Goal: Task Accomplishment & Management: Complete application form

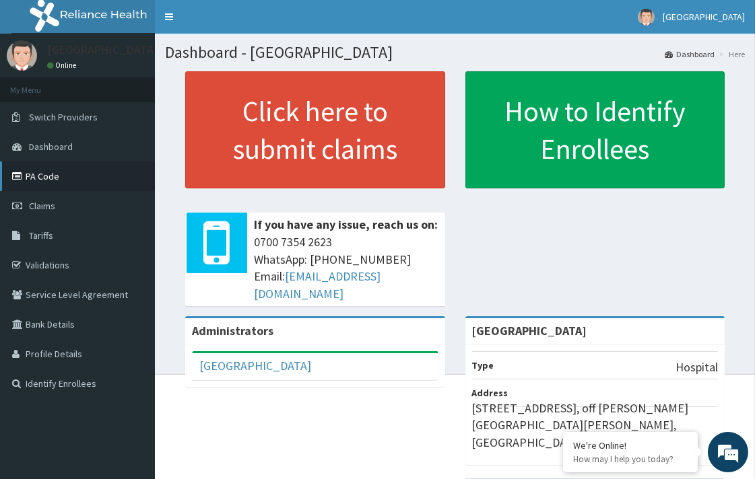
click at [69, 175] on link "PA Code" at bounding box center [77, 177] width 155 height 30
click at [67, 206] on link "Claims" at bounding box center [77, 206] width 155 height 30
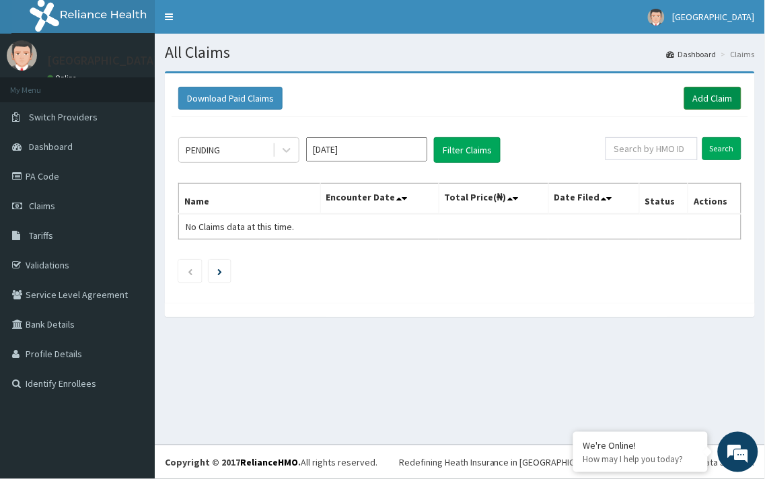
click at [732, 101] on link "Add Claim" at bounding box center [713, 98] width 57 height 23
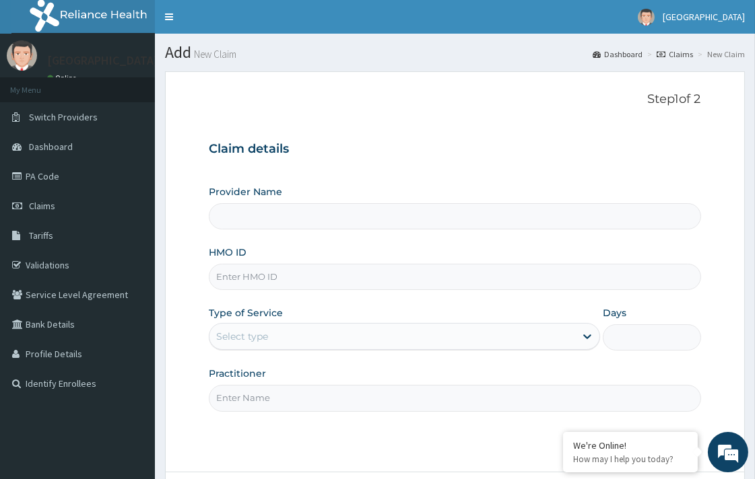
type input "[GEOGRAPHIC_DATA]"
click at [250, 293] on div "Provider Name Medwin Hospital HMO ID Type of Service Select type Days Practitio…" at bounding box center [454, 298] width 491 height 226
click at [249, 287] on input "HMO ID" at bounding box center [454, 277] width 491 height 26
paste input "AVL/10309/A"
type input "AVL/10309/A"
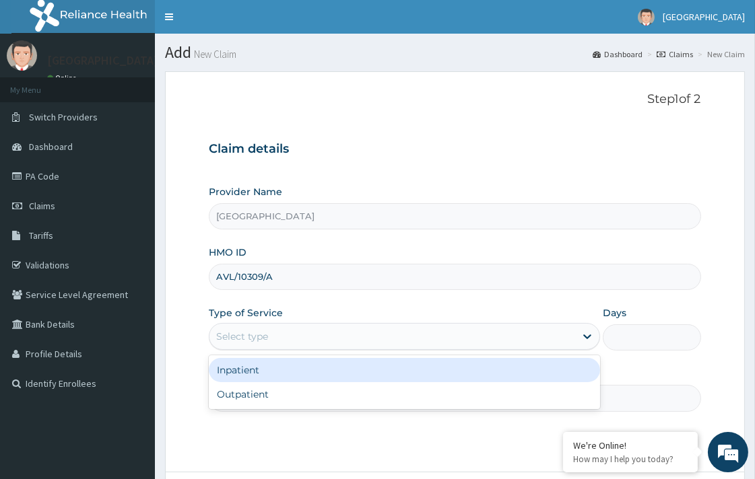
click at [318, 327] on div "Select type" at bounding box center [392, 337] width 366 height 22
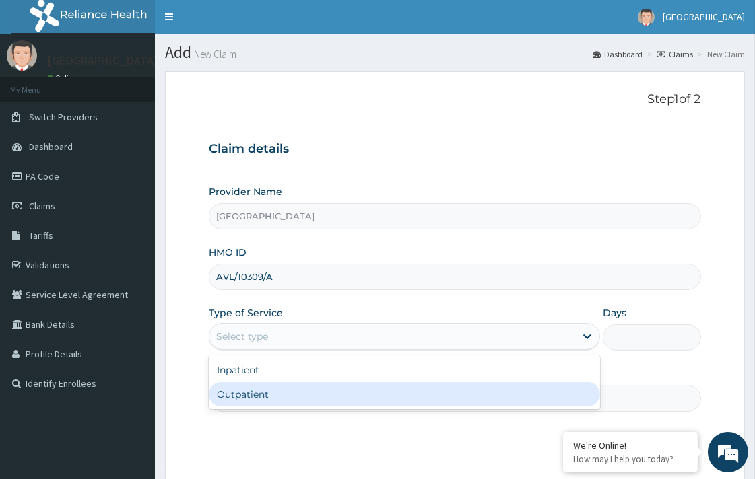
click at [327, 387] on div "Outpatient" at bounding box center [404, 394] width 391 height 24
type input "1"
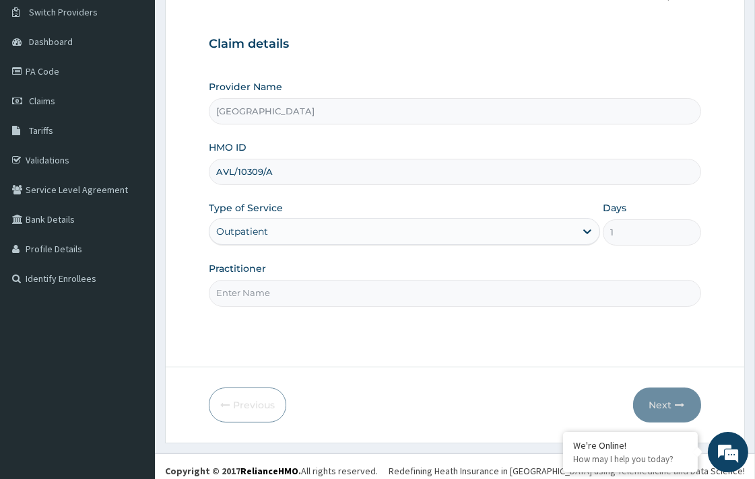
scroll to position [114, 0]
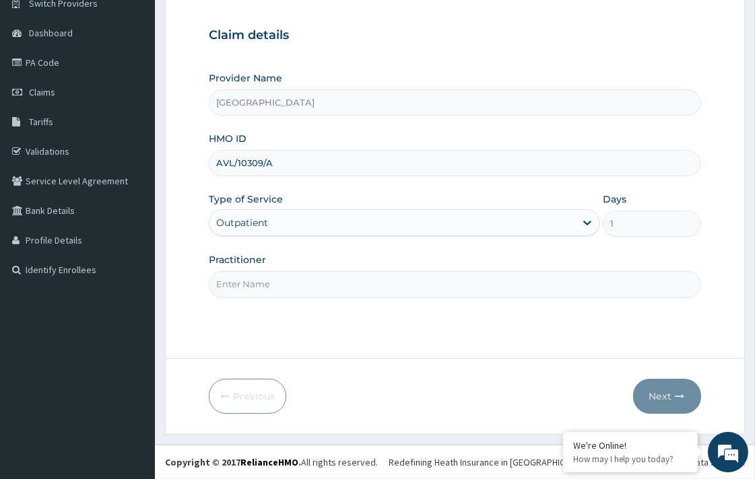
click at [293, 285] on input "Practitioner" at bounding box center [454, 284] width 491 height 26
type input "DR. KOLAWOLE"
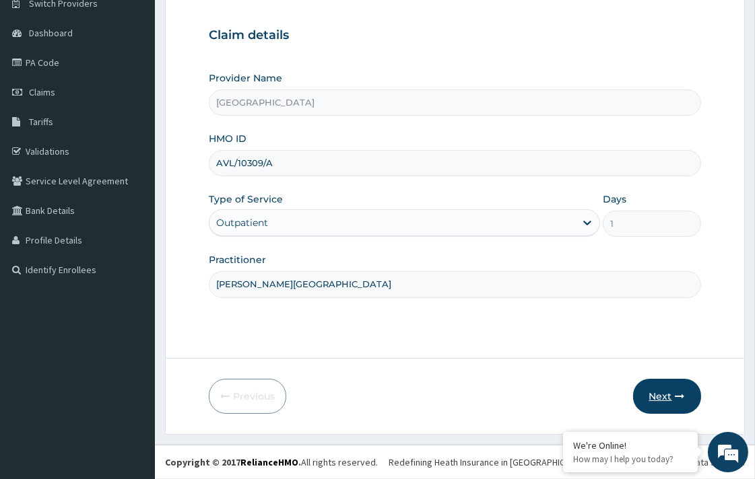
click at [661, 399] on button "Next" at bounding box center [667, 396] width 68 height 35
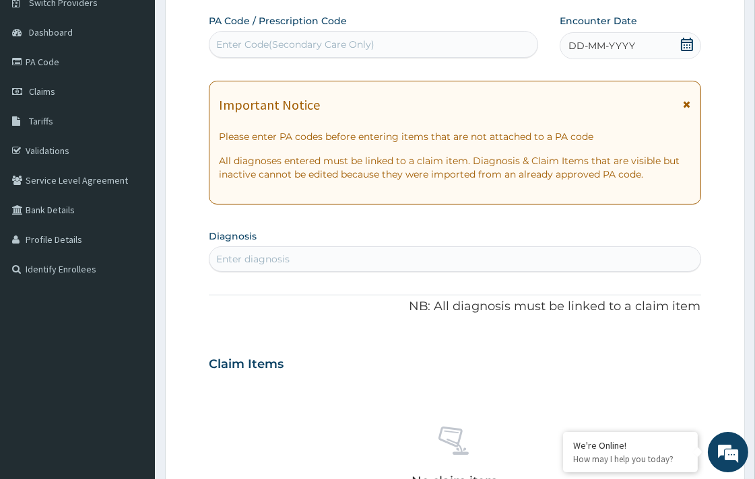
click at [405, 48] on div "Enter Code(Secondary Care Only)" at bounding box center [373, 45] width 328 height 22
paste input "PA/700761"
type input "PA/700761"
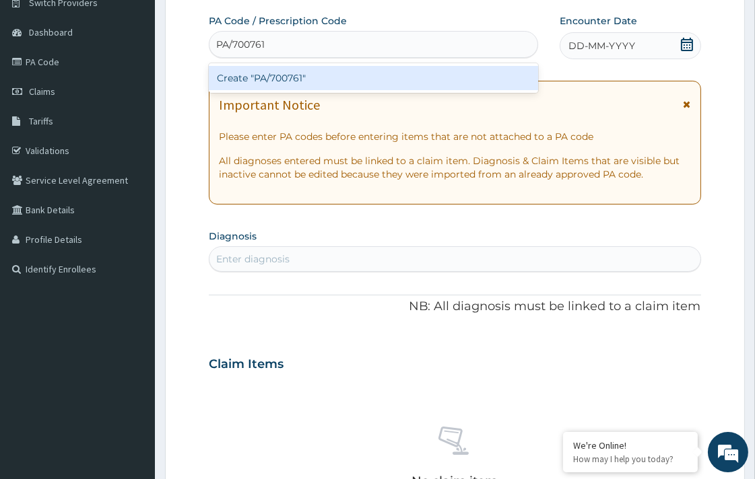
click at [422, 86] on div "Create "PA/700761"" at bounding box center [373, 78] width 329 height 24
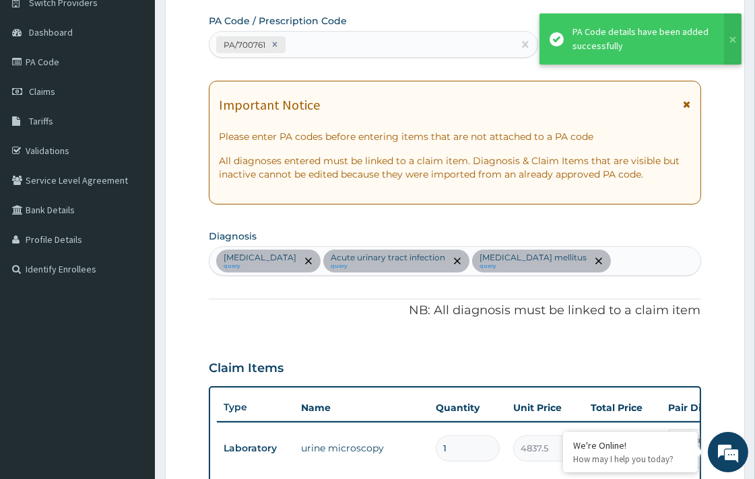
scroll to position [413, 0]
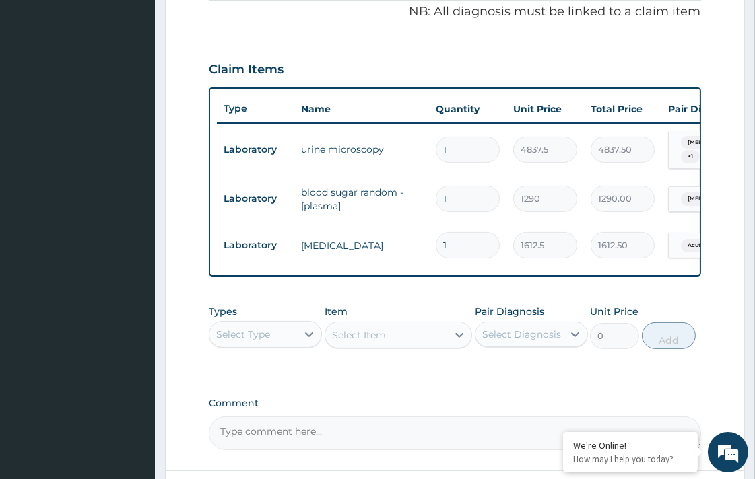
type input "0"
type input "0.00"
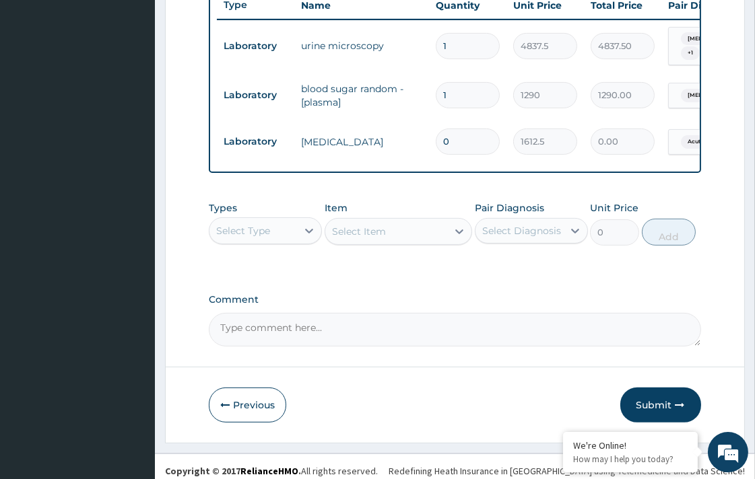
scroll to position [530, 0]
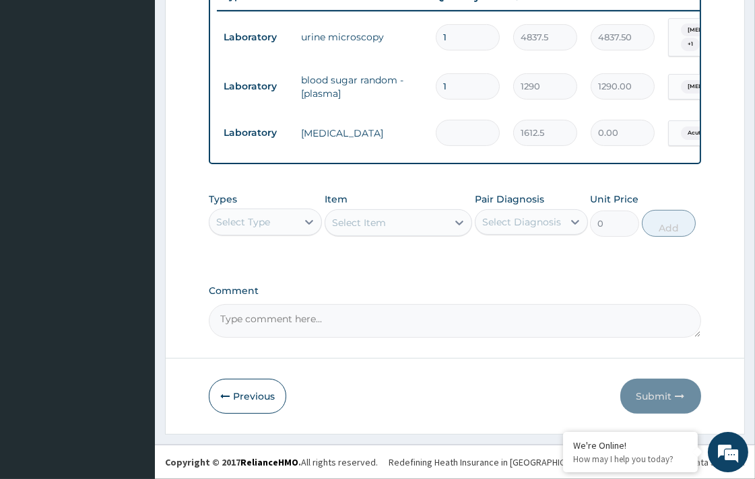
type input "1"
type input "1612.50"
click at [650, 392] on button "Submit" at bounding box center [660, 396] width 81 height 35
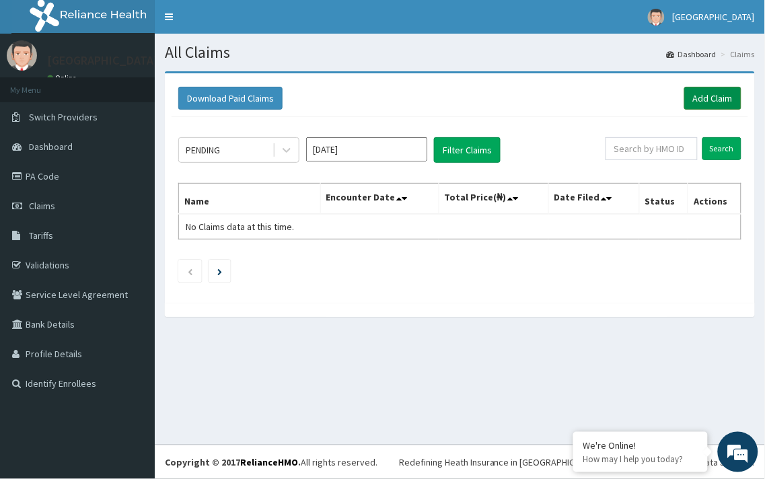
click at [697, 100] on link "Add Claim" at bounding box center [713, 98] width 57 height 23
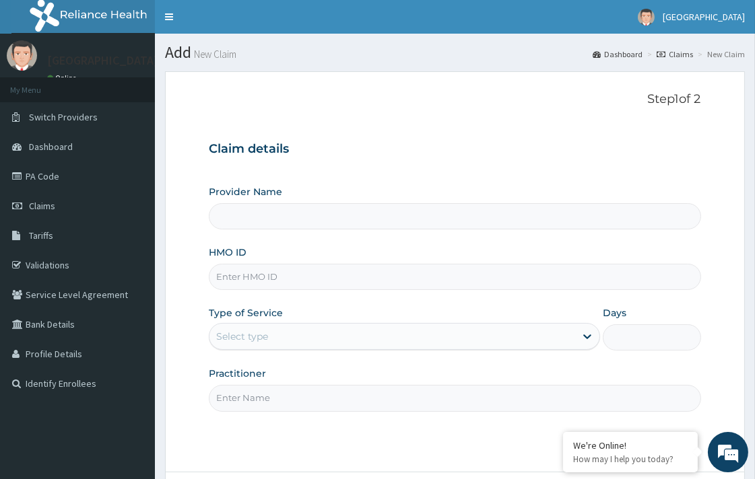
type input "[GEOGRAPHIC_DATA]"
click at [267, 276] on input "HMO ID" at bounding box center [454, 277] width 491 height 26
paste input "AVL/10309/A"
type input "AVL/10309/A"
click at [290, 335] on div "Select type" at bounding box center [392, 337] width 366 height 22
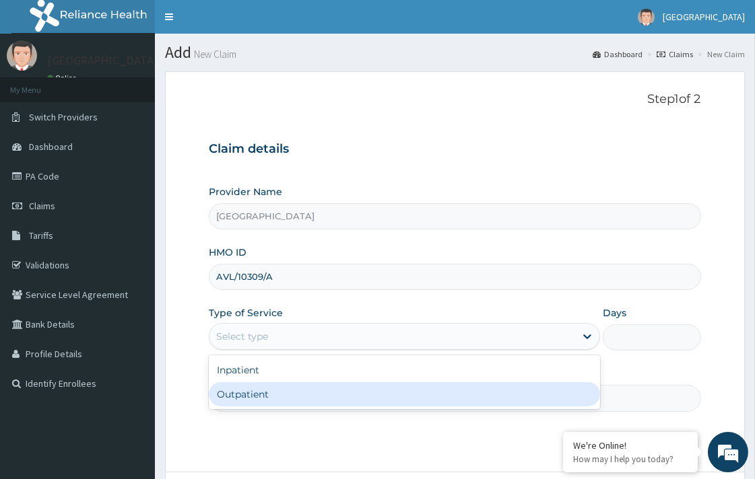
click at [293, 389] on div "Outpatient" at bounding box center [404, 394] width 391 height 24
type input "1"
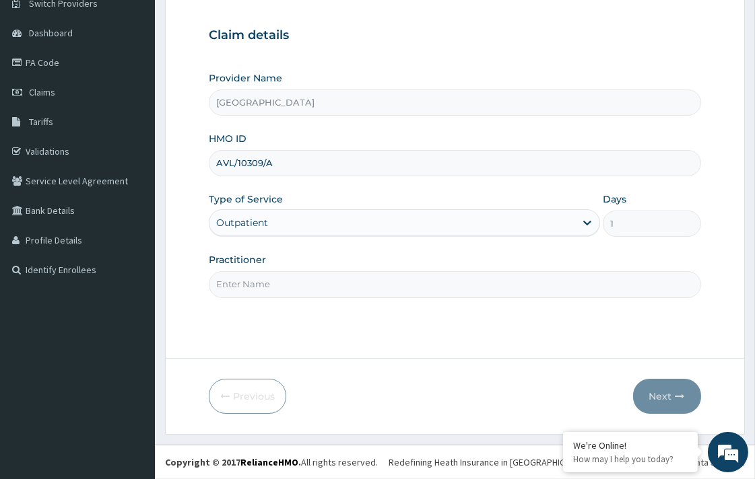
click at [306, 284] on input "Practitioner" at bounding box center [454, 284] width 491 height 26
type input "DR. KOLAWOLE"
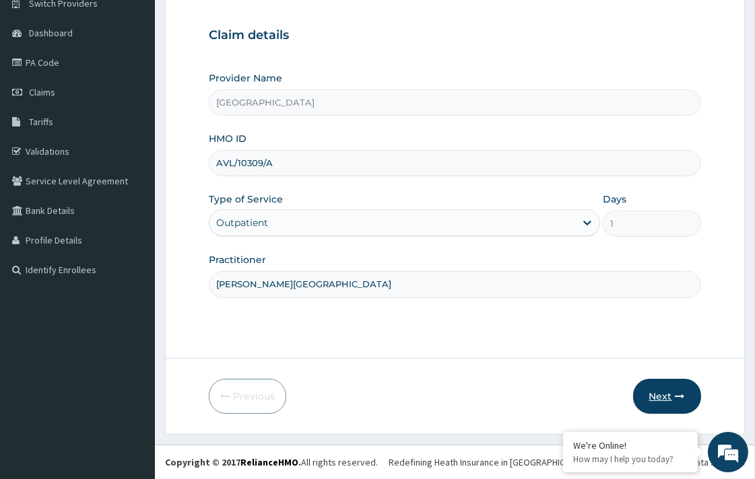
click at [658, 389] on button "Next" at bounding box center [667, 396] width 68 height 35
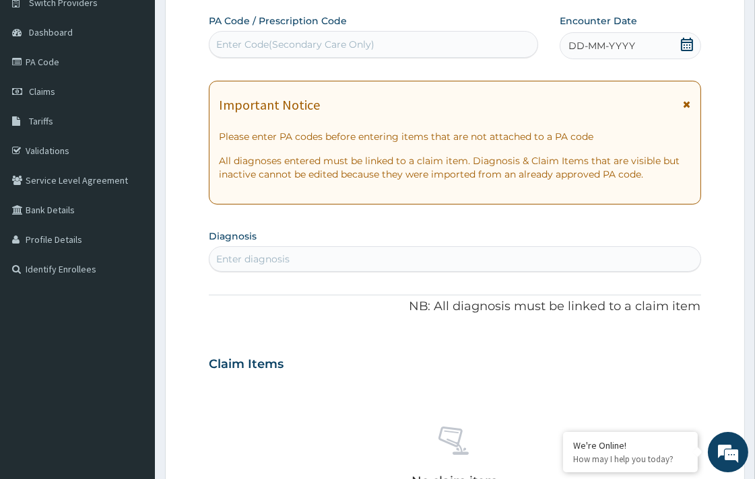
click at [338, 41] on div "Enter Code(Secondary Care Only)" at bounding box center [295, 44] width 158 height 13
paste input "PA/47054E"
type input "PA/47054E"
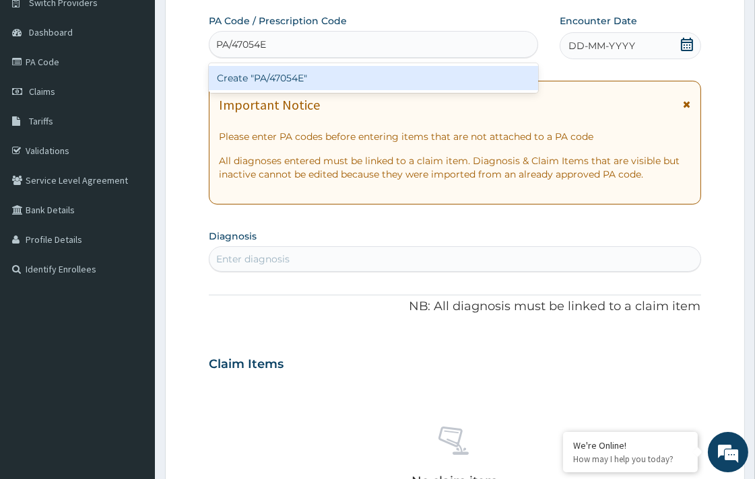
click at [426, 74] on div "Create "PA/47054E"" at bounding box center [373, 78] width 329 height 24
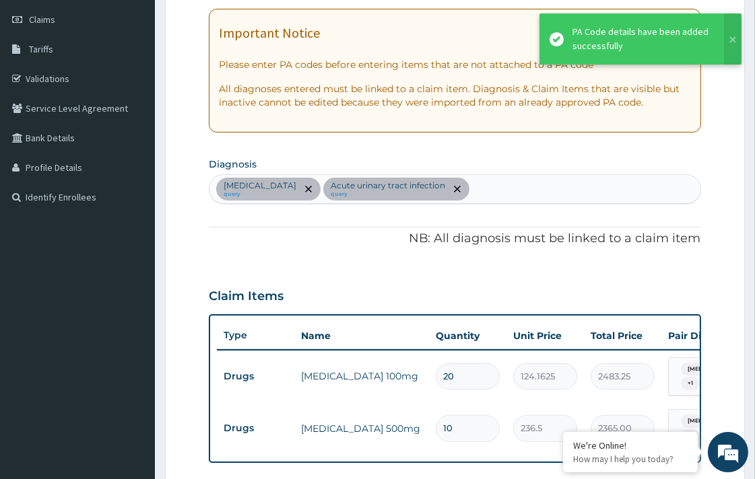
scroll to position [364, 0]
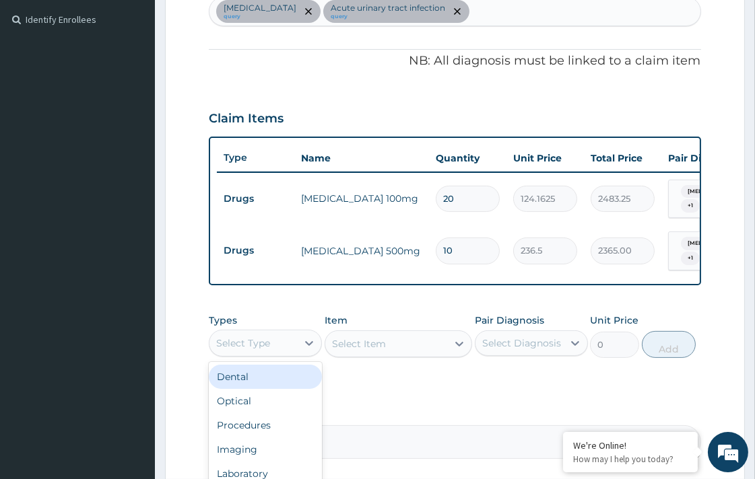
click at [281, 351] on div "Select Type" at bounding box center [253, 344] width 88 height 22
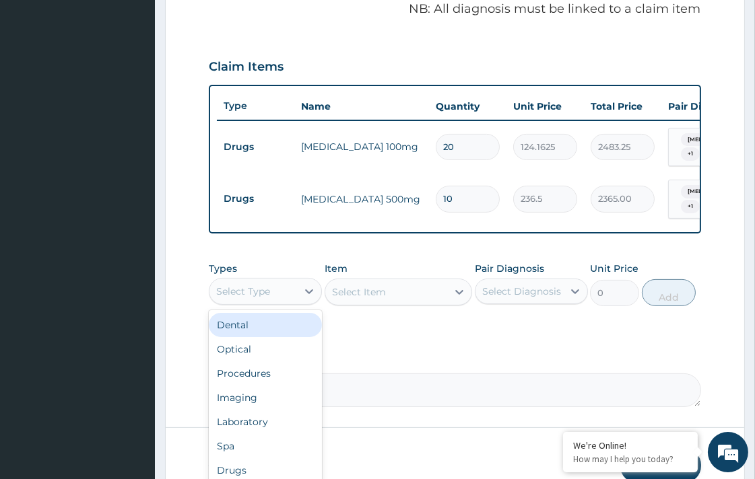
scroll to position [483, 0]
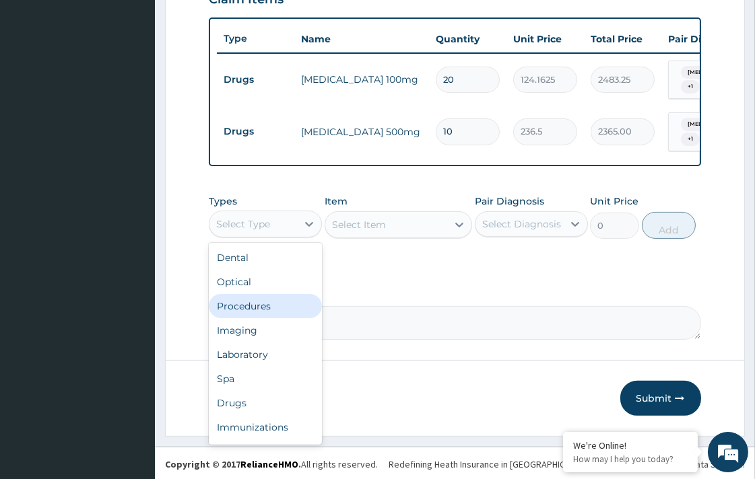
click at [259, 306] on div "Procedures" at bounding box center [265, 306] width 113 height 24
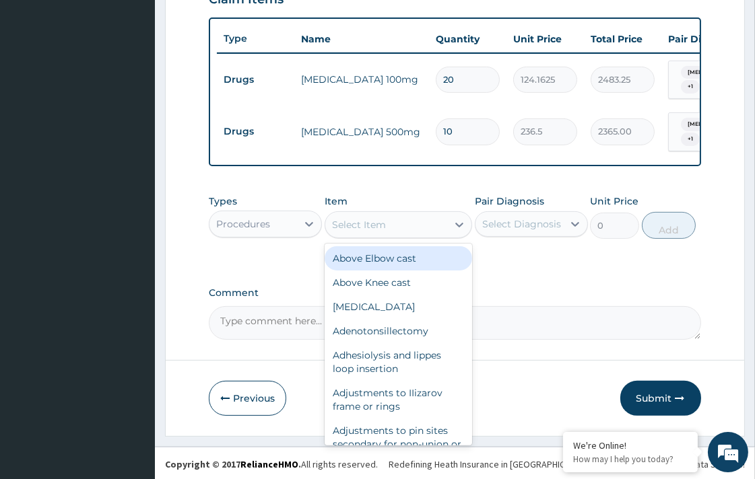
click at [350, 223] on div "Select Item" at bounding box center [359, 224] width 54 height 13
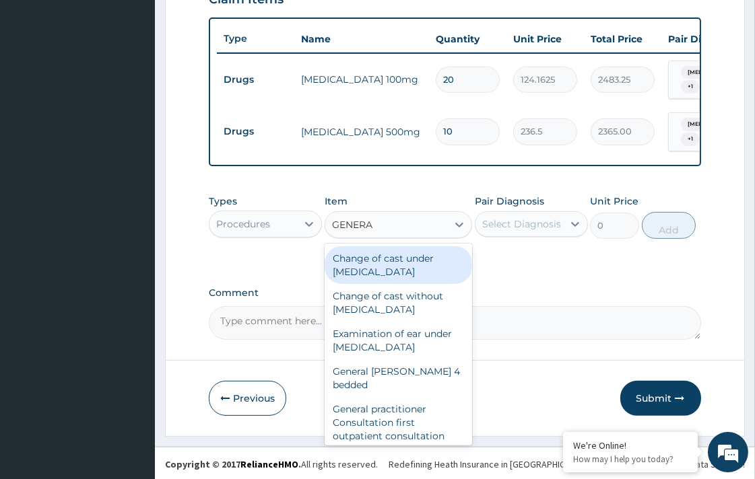
type input "GENERAL"
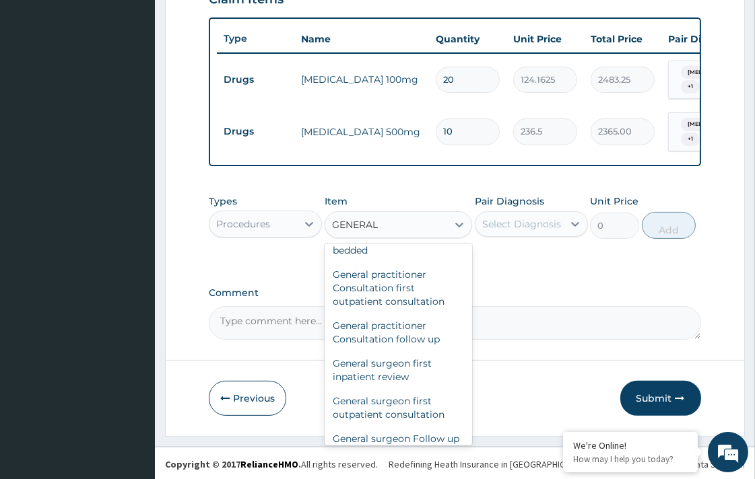
scroll to position [149, 0]
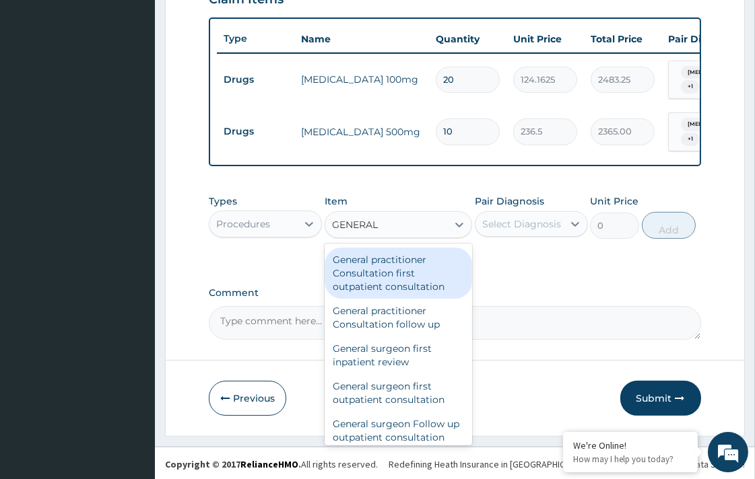
click at [412, 267] on div "General practitioner Consultation first outpatient consultation" at bounding box center [397, 273] width 147 height 51
type input "3547.5"
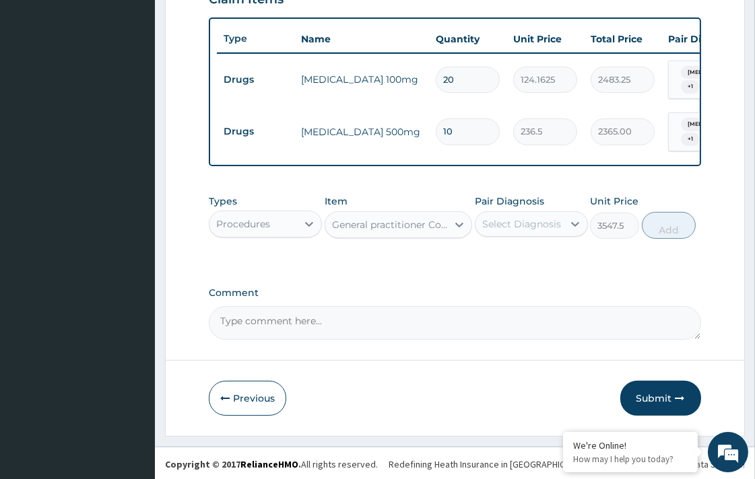
click at [529, 203] on label "Pair Diagnosis" at bounding box center [509, 201] width 69 height 13
click at [530, 209] on div "Pair Diagnosis Select Diagnosis" at bounding box center [531, 217] width 113 height 44
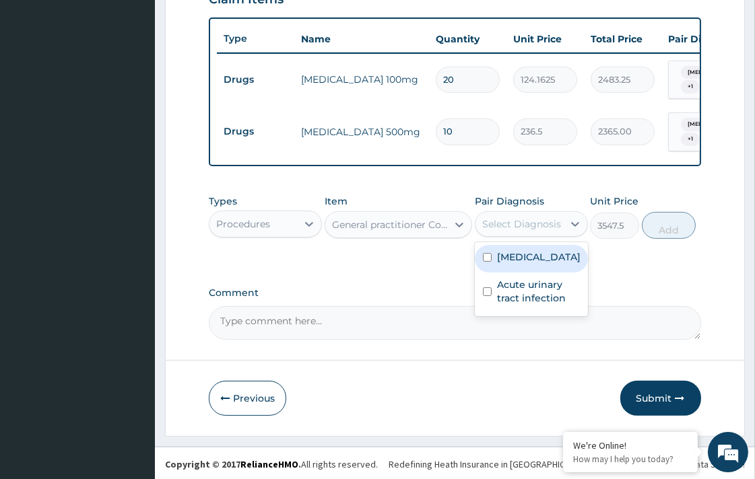
click at [530, 220] on div "Select Diagnosis" at bounding box center [521, 223] width 79 height 13
click at [540, 259] on label "Candidiasis" at bounding box center [538, 256] width 83 height 13
checkbox input "true"
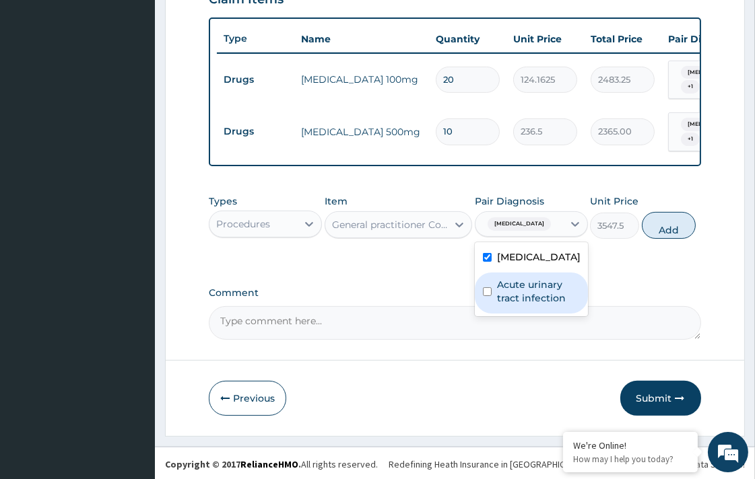
click at [541, 280] on label "Acute urinary tract infection" at bounding box center [538, 291] width 83 height 27
checkbox input "true"
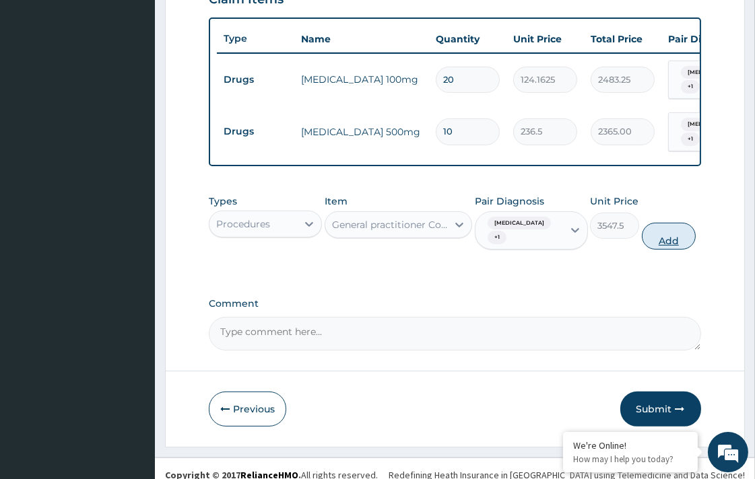
click at [658, 234] on button "Add" at bounding box center [668, 236] width 54 height 27
type input "0"
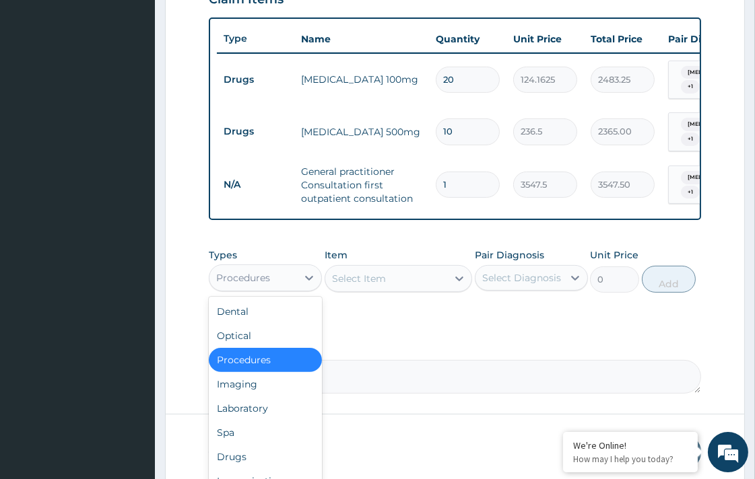
click at [293, 277] on div "Procedures" at bounding box center [253, 278] width 88 height 22
click at [271, 414] on div "Laboratory" at bounding box center [265, 408] width 113 height 24
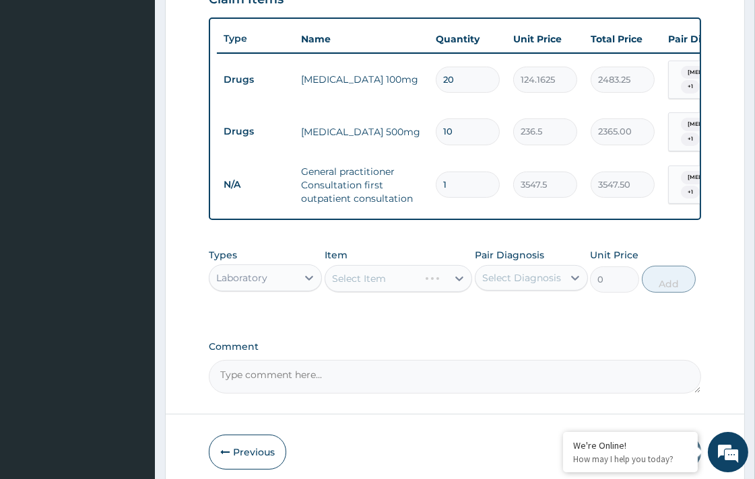
click at [250, 271] on div "Laboratory" at bounding box center [241, 277] width 51 height 13
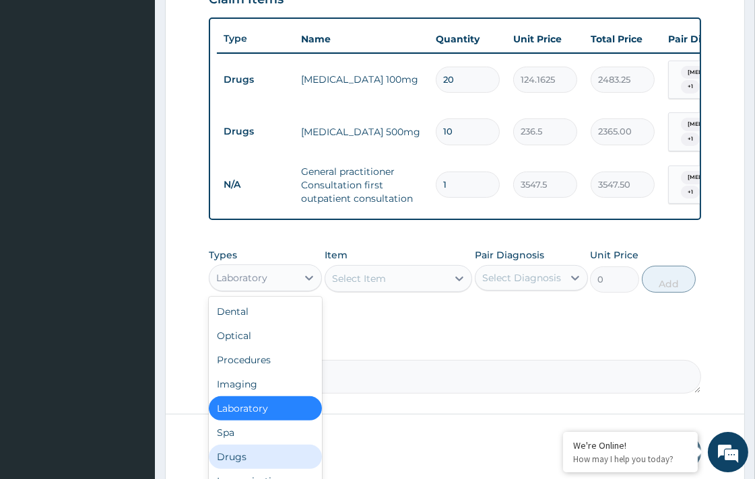
click at [263, 446] on div "Drugs" at bounding box center [265, 457] width 113 height 24
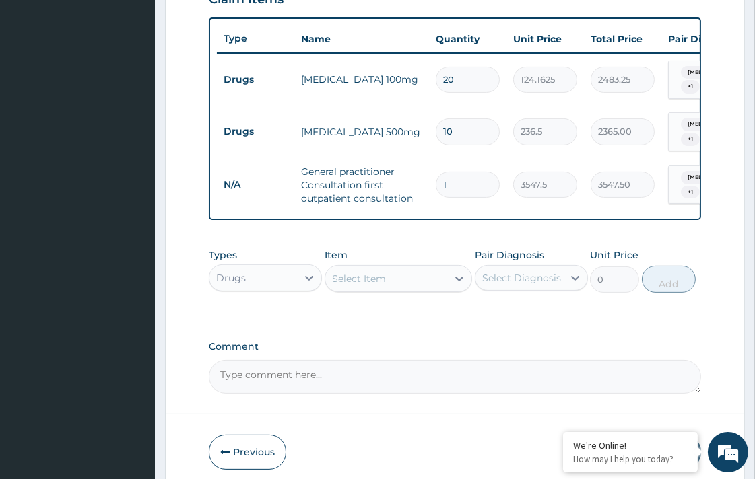
click at [355, 268] on div "Select Item" at bounding box center [386, 279] width 122 height 22
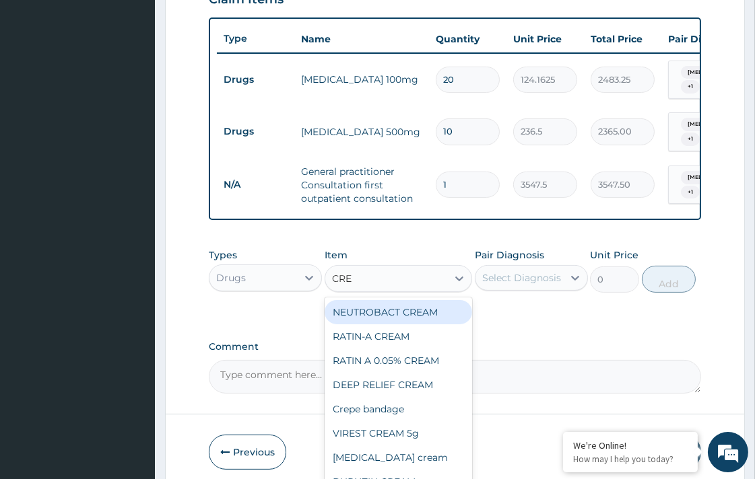
type input "CREA"
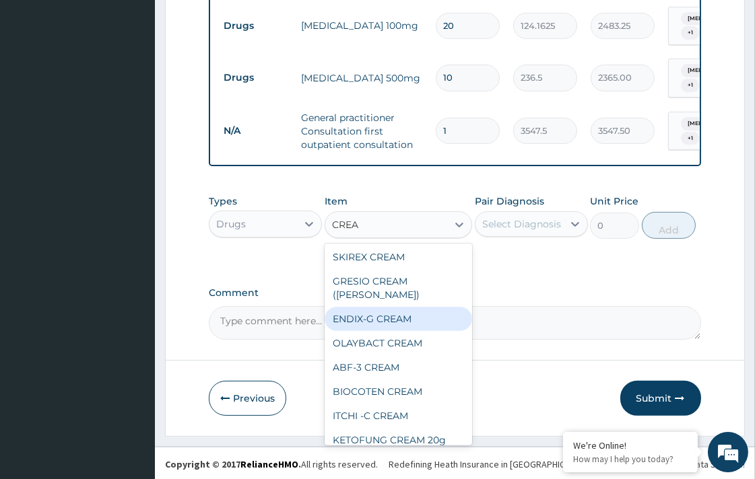
scroll to position [389, 0]
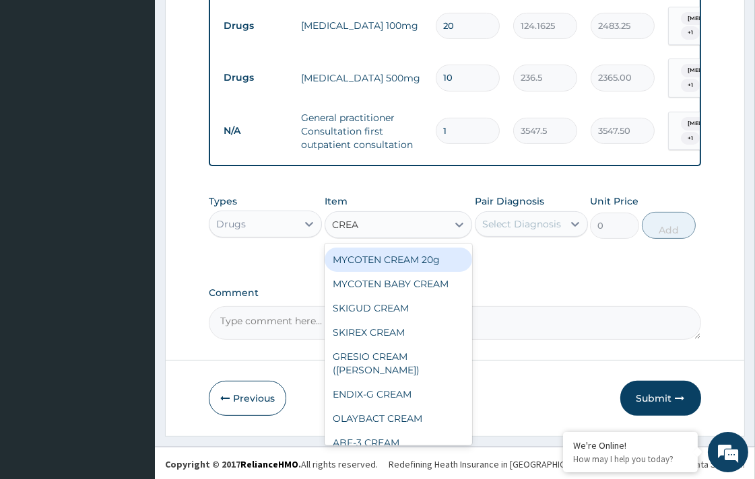
click at [413, 264] on div "MYCOTEN CREAM 20g" at bounding box center [397, 260] width 147 height 24
type input "1182.5"
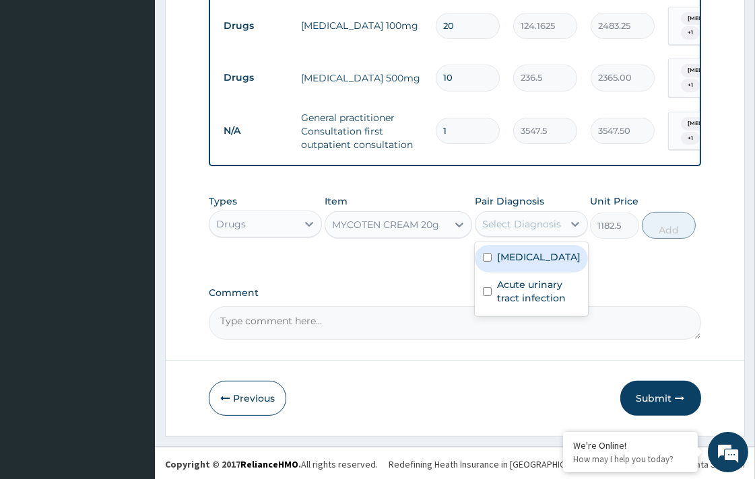
click at [510, 232] on div "Select Diagnosis" at bounding box center [519, 224] width 88 height 22
click at [520, 254] on label "Candidiasis" at bounding box center [538, 256] width 83 height 13
checkbox input "true"
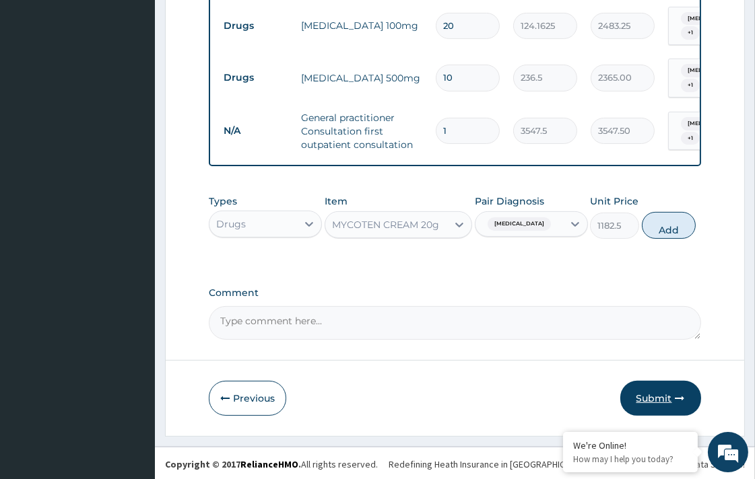
click at [648, 405] on button "Submit" at bounding box center [660, 398] width 81 height 35
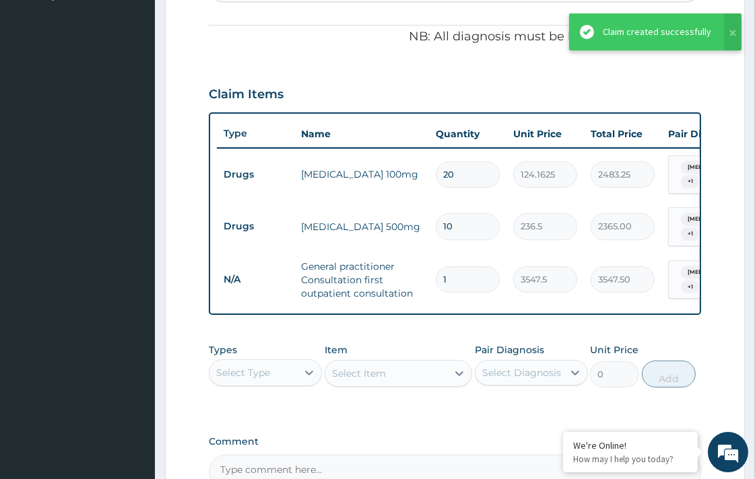
scroll to position [388, 0]
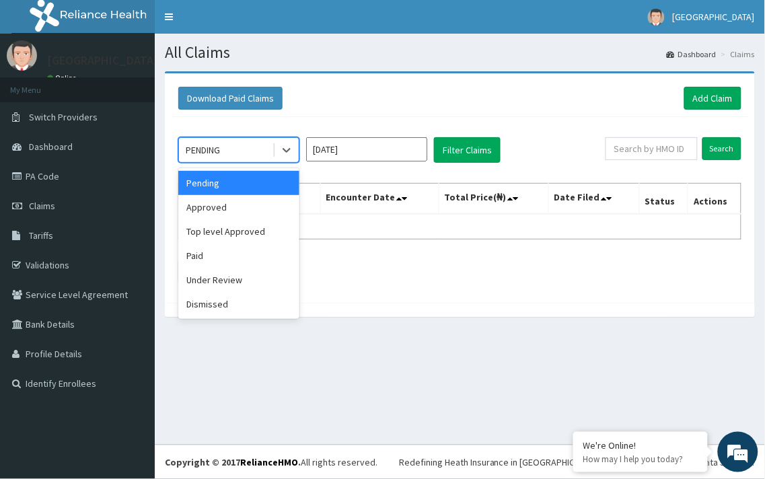
click at [281, 162] on div "PENDING" at bounding box center [238, 150] width 121 height 26
click at [272, 203] on div "Approved" at bounding box center [238, 207] width 121 height 24
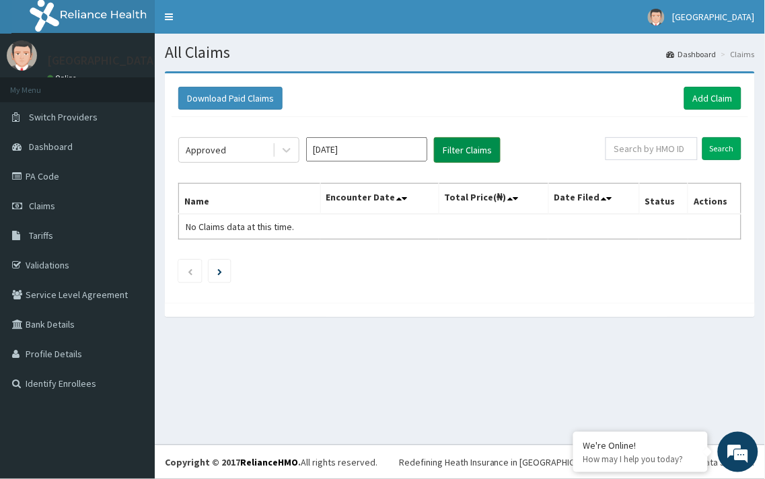
click at [442, 143] on button "Filter Claims" at bounding box center [467, 150] width 67 height 26
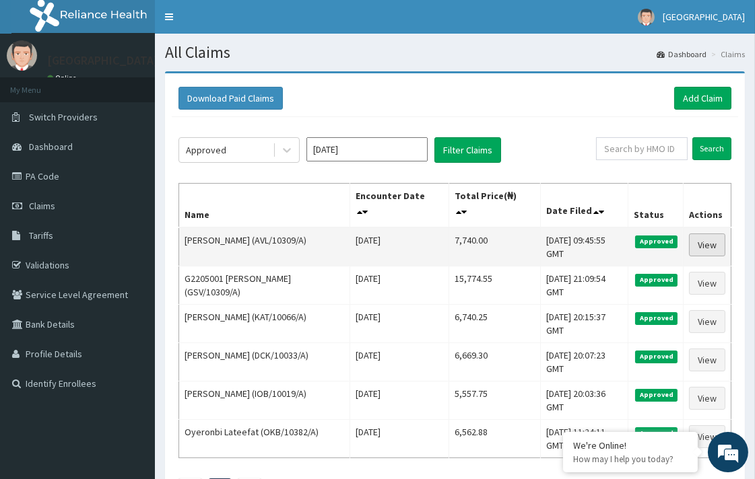
click at [702, 245] on link "View" at bounding box center [707, 245] width 36 height 23
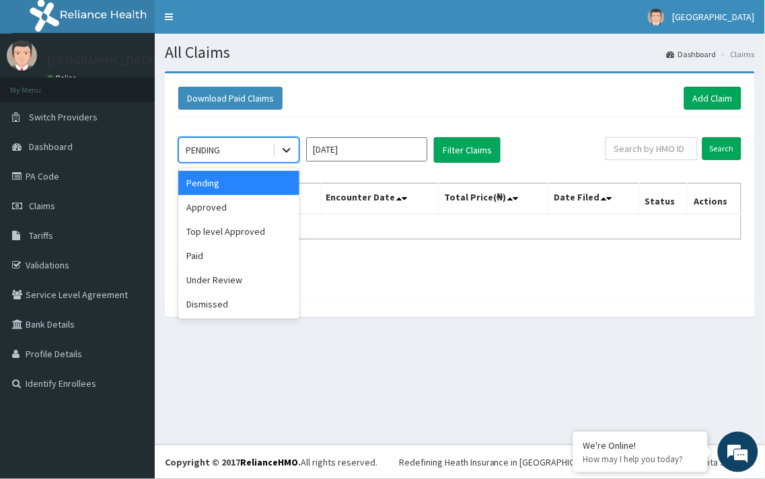
click at [285, 149] on icon at bounding box center [286, 149] width 13 height 13
click at [243, 276] on div "Under Review" at bounding box center [238, 280] width 121 height 24
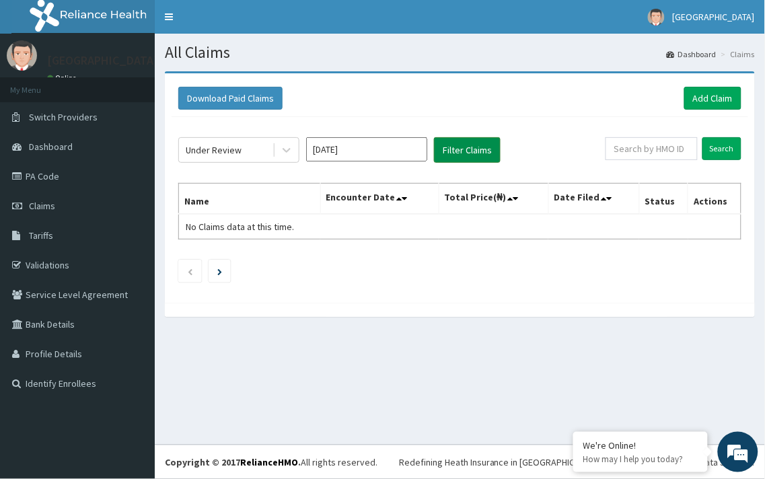
click at [460, 151] on button "Filter Claims" at bounding box center [467, 150] width 67 height 26
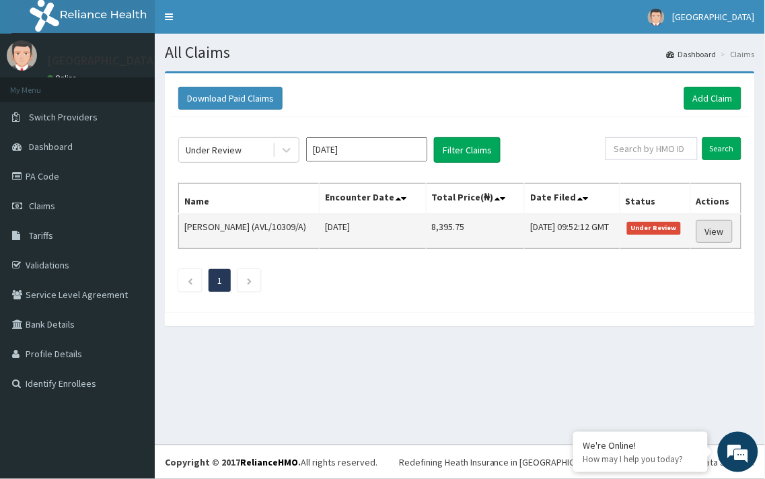
click at [716, 236] on link "View" at bounding box center [715, 231] width 36 height 23
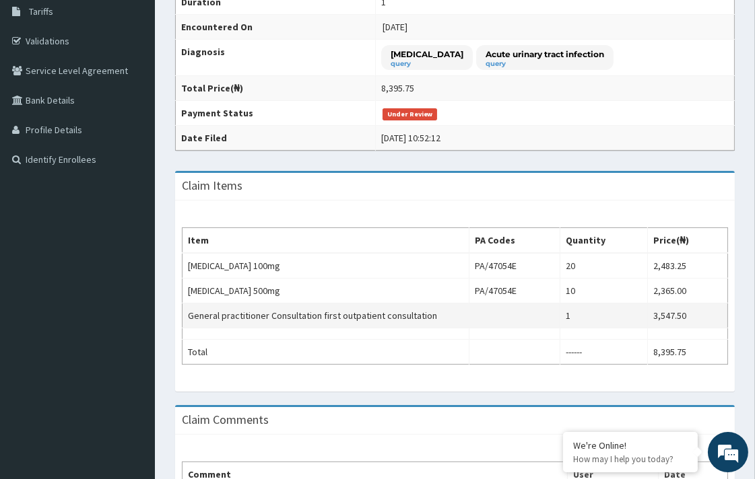
scroll to position [75, 0]
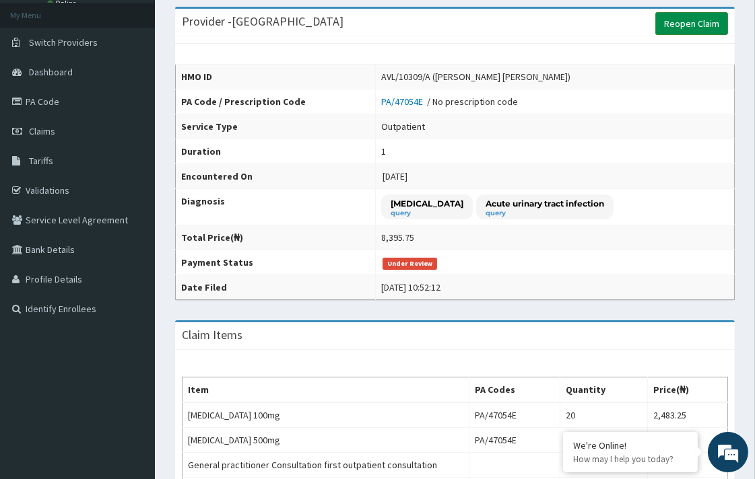
click at [687, 29] on link "Reopen Claim" at bounding box center [691, 23] width 73 height 23
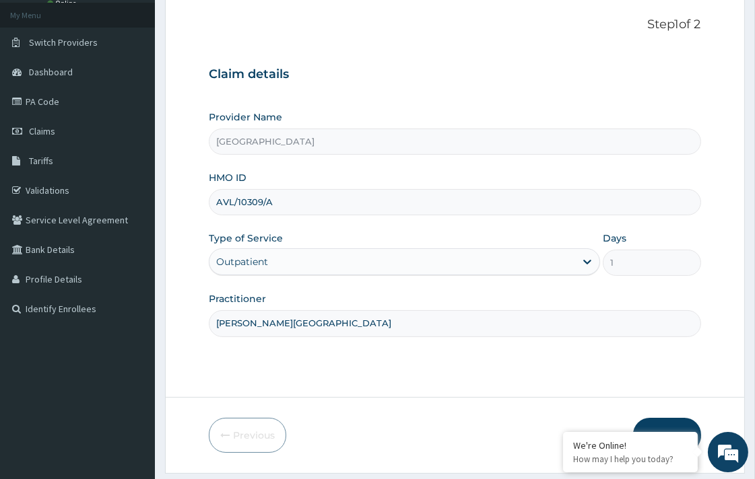
scroll to position [114, 0]
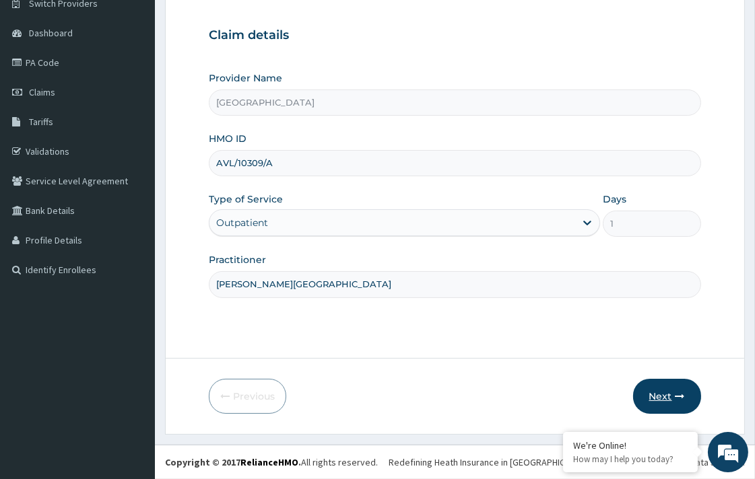
click at [668, 382] on button "Next" at bounding box center [667, 396] width 68 height 35
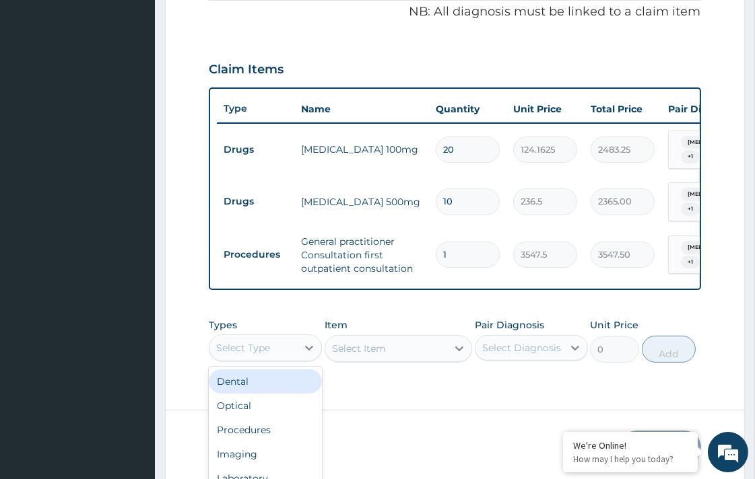
scroll to position [37, 0]
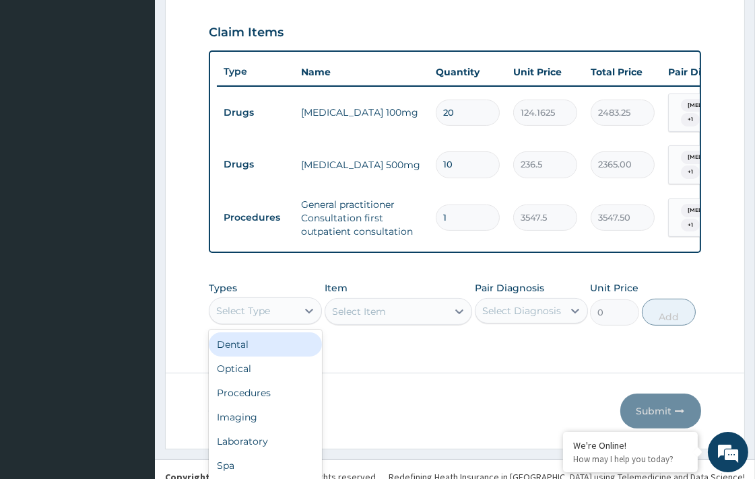
click at [294, 324] on div "option Dental focused, 1 of 10. 10 results available. Use Up and Down to choose…" at bounding box center [265, 311] width 113 height 27
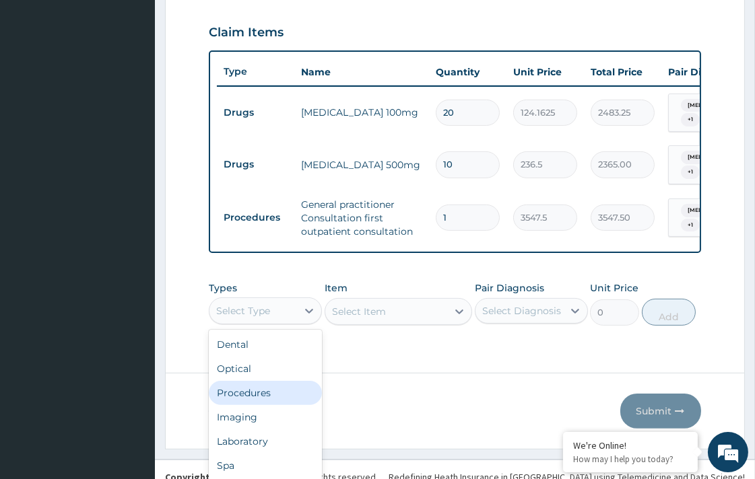
scroll to position [45, 0]
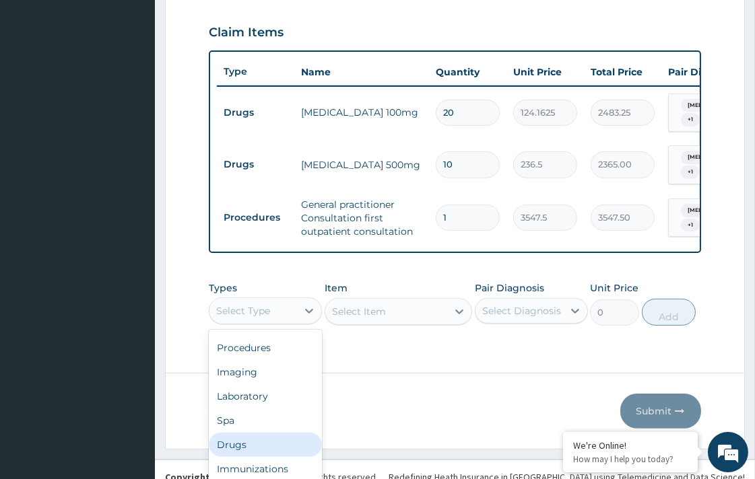
click at [271, 433] on div "Drugs" at bounding box center [265, 445] width 113 height 24
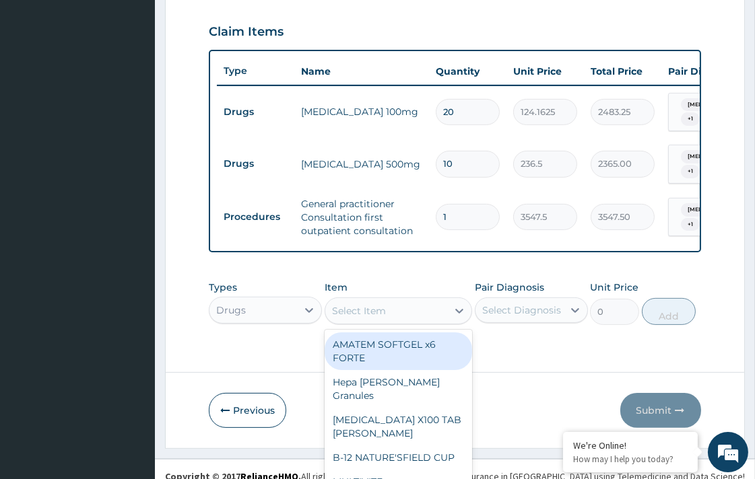
scroll to position [38, 0]
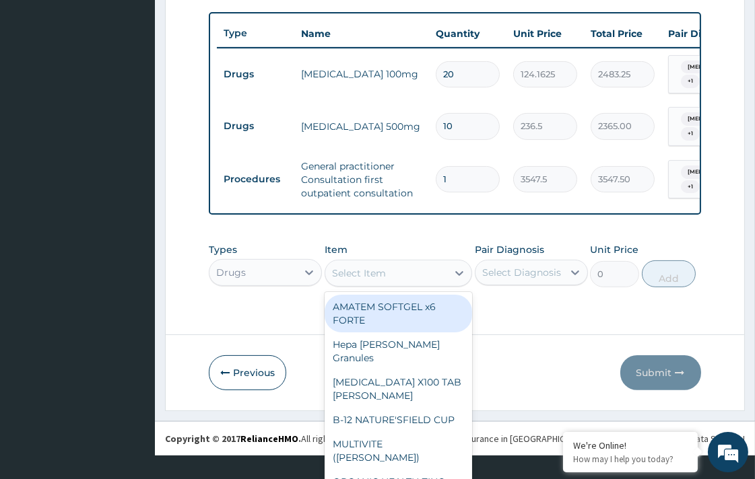
click at [385, 287] on div "option AMATEM SOFTGEL x6 FORTE focused, 1 of 801. 801 results available. Use Up…" at bounding box center [397, 273] width 147 height 27
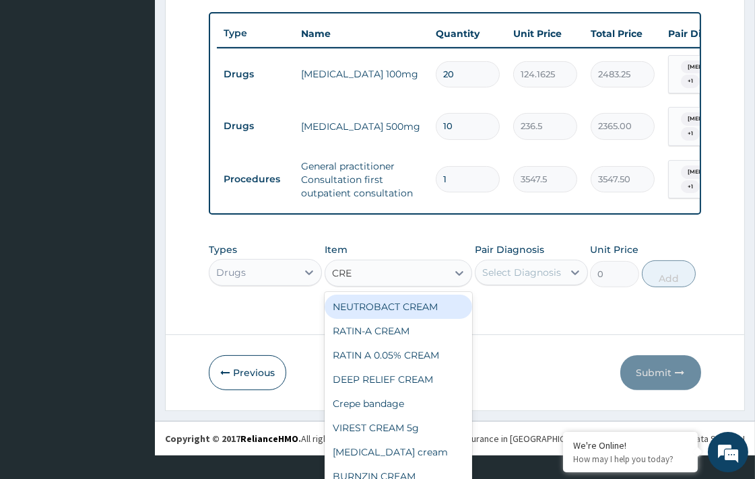
type input "CREA"
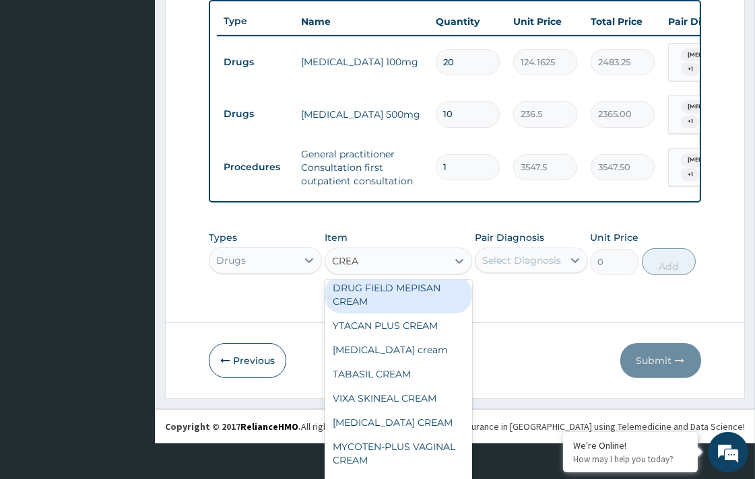
scroll to position [224, 0]
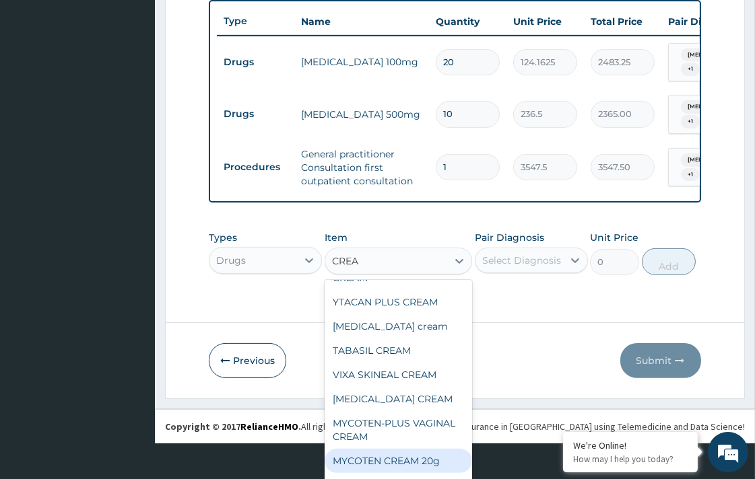
click at [432, 459] on div "MYCOTEN CREAM 20g" at bounding box center [397, 461] width 147 height 24
type input "1182.5"
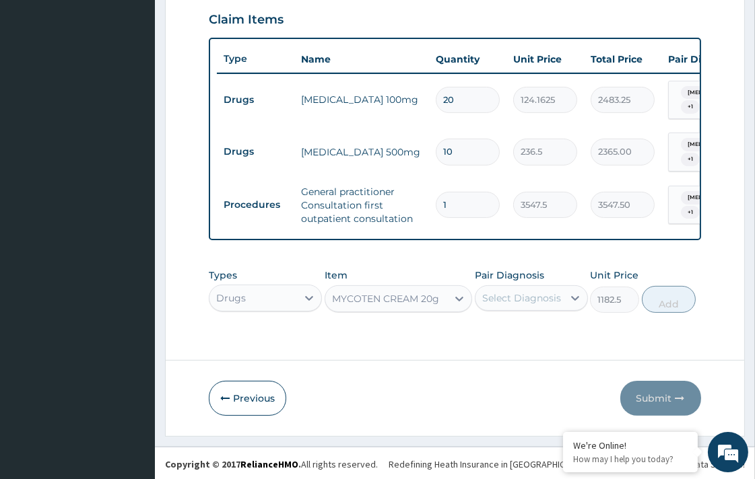
scroll to position [0, 0]
click at [556, 291] on div "Select Diagnosis" at bounding box center [521, 297] width 79 height 13
click at [556, 321] on div "Candidiasis" at bounding box center [531, 333] width 113 height 28
checkbox input "true"
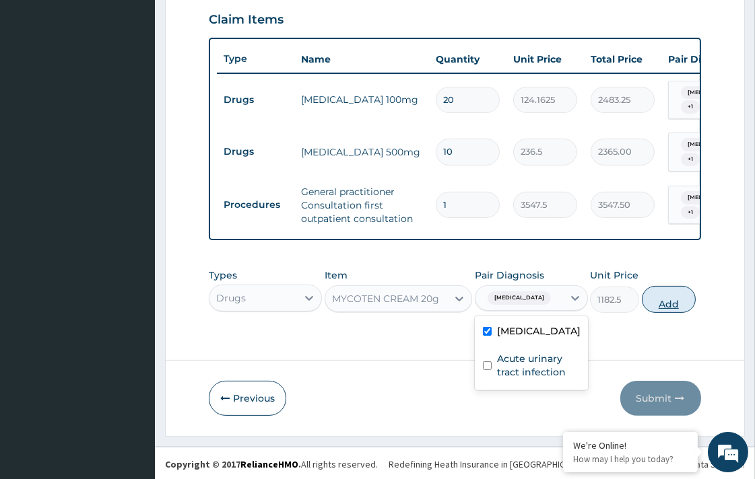
click at [658, 295] on button "Add" at bounding box center [668, 299] width 54 height 27
type input "0"
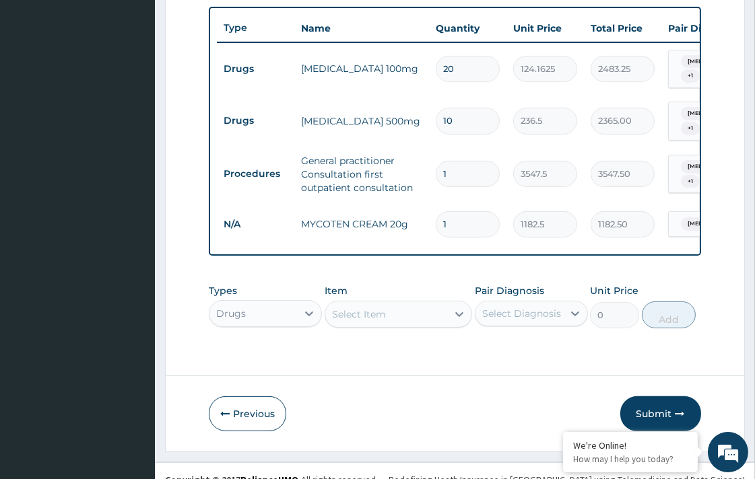
scroll to position [510, 0]
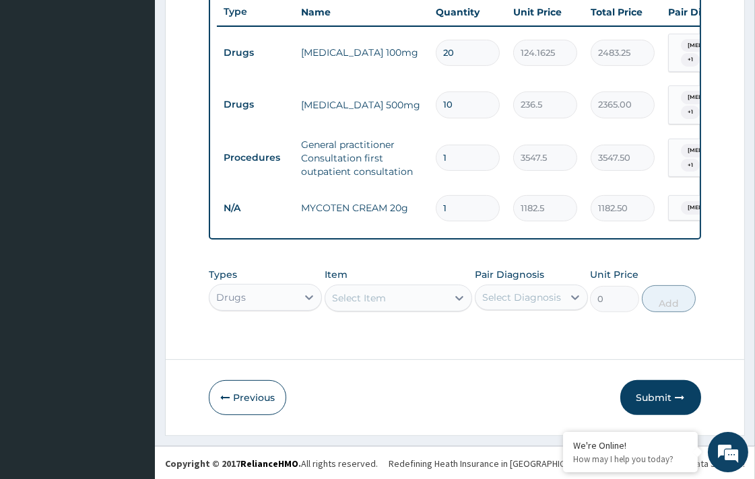
click at [359, 307] on div "Select Item" at bounding box center [397, 298] width 147 height 27
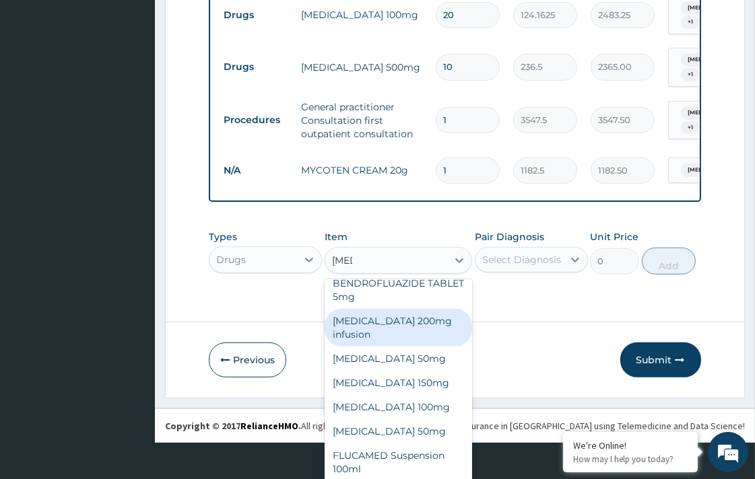
scroll to position [0, 0]
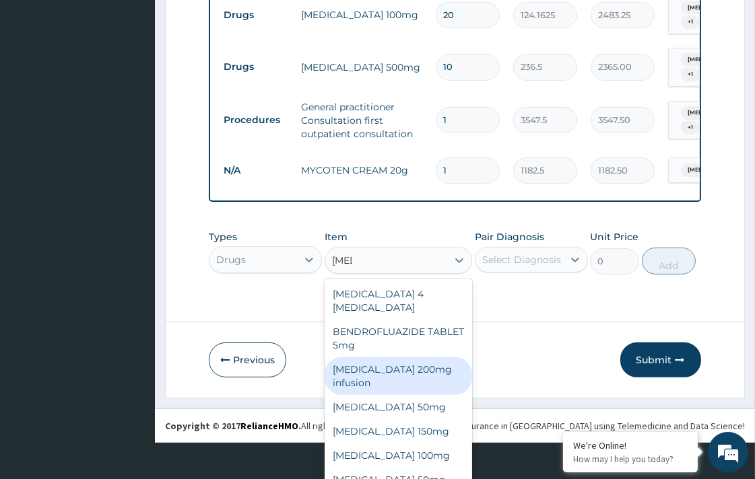
type input "FLU"
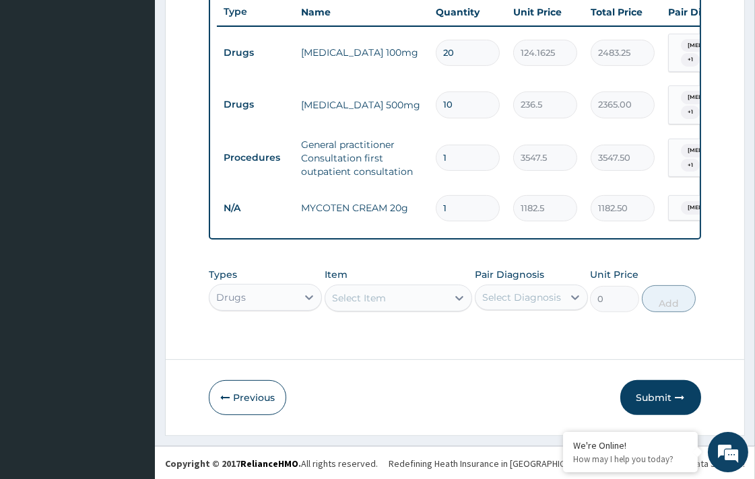
click at [647, 394] on button "Submit" at bounding box center [660, 397] width 81 height 35
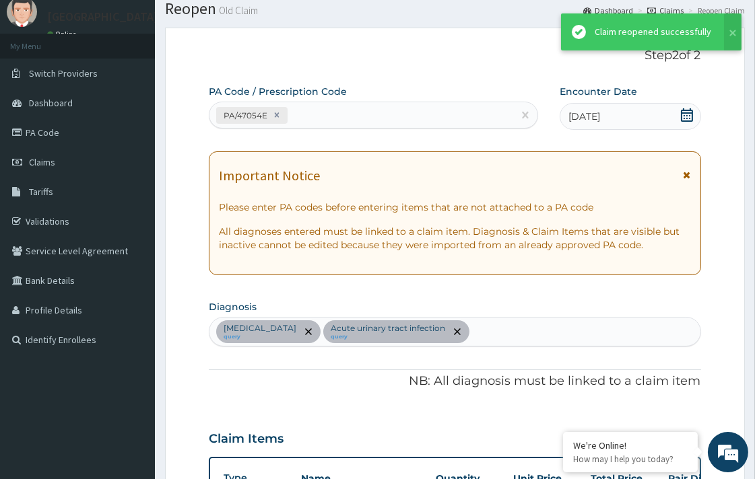
scroll to position [510, 0]
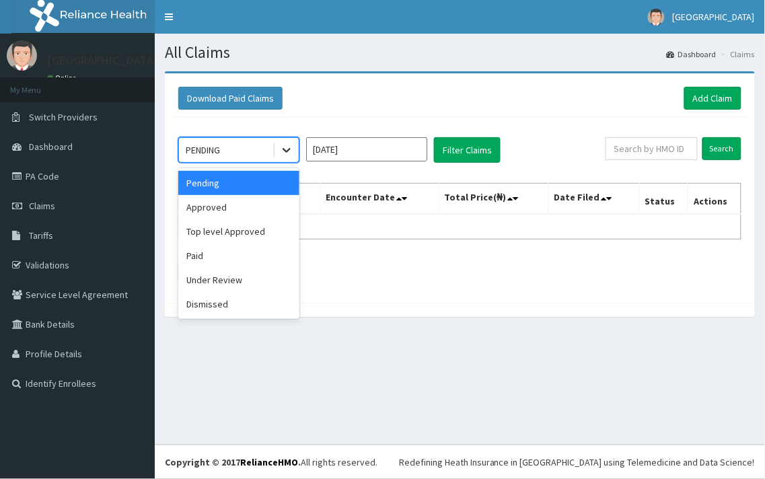
click at [288, 149] on icon at bounding box center [286, 149] width 13 height 13
click at [222, 279] on div "Under Review" at bounding box center [238, 280] width 121 height 24
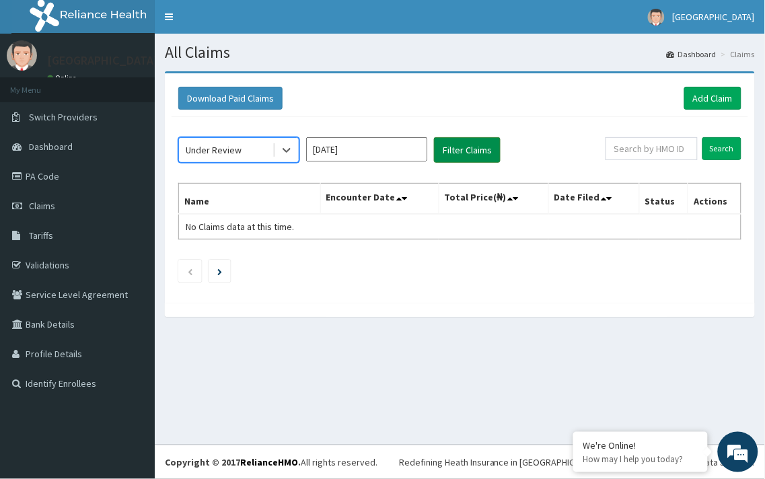
click at [454, 143] on button "Filter Claims" at bounding box center [467, 150] width 67 height 26
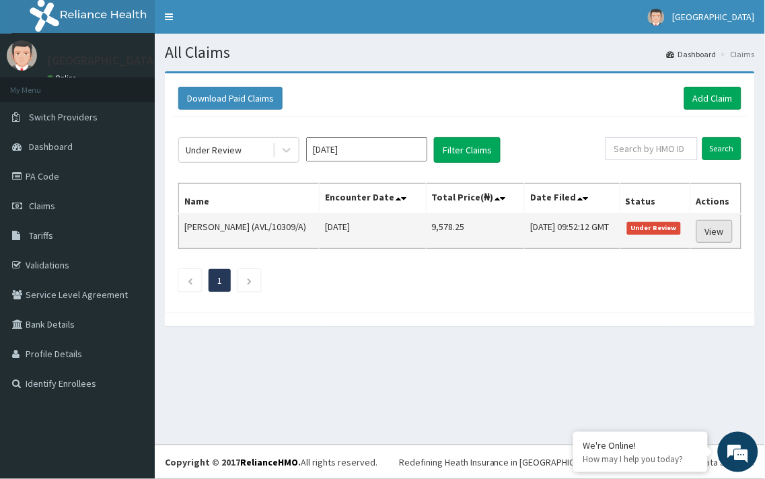
click at [723, 233] on link "View" at bounding box center [715, 231] width 36 height 23
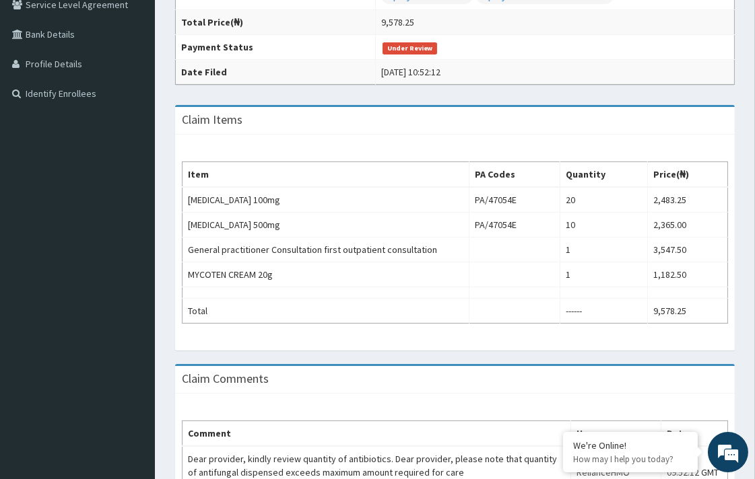
scroll to position [299, 0]
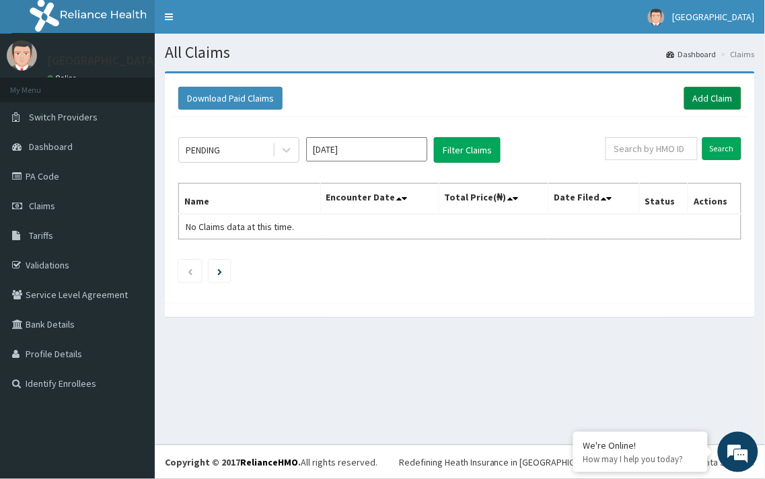
click at [707, 100] on link "Add Claim" at bounding box center [713, 98] width 57 height 23
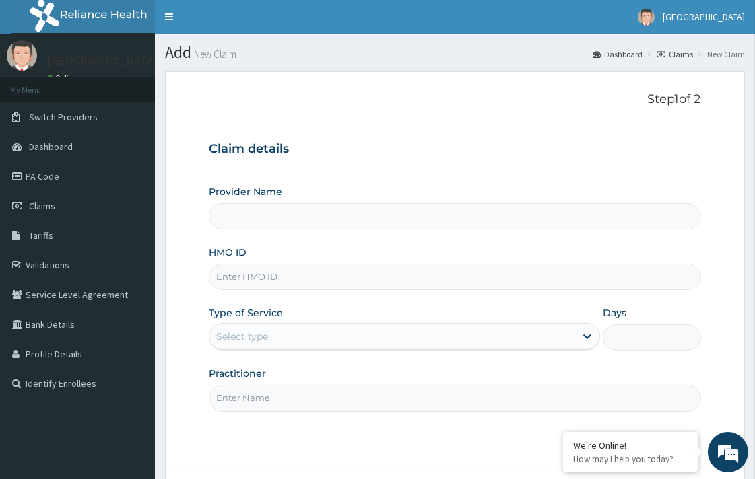
click at [300, 270] on input "HMO ID" at bounding box center [454, 277] width 491 height 26
type input "[GEOGRAPHIC_DATA]"
paste input "AVL/10309/C"
type input "AVL/10309/C"
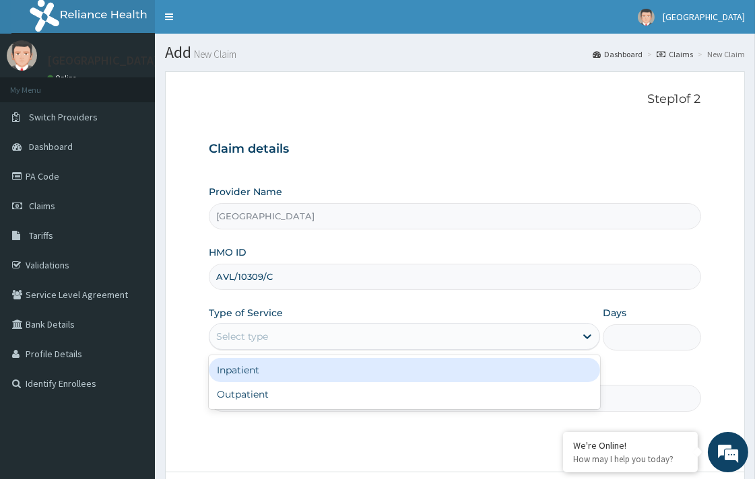
click at [358, 337] on div "Select type" at bounding box center [392, 337] width 366 height 22
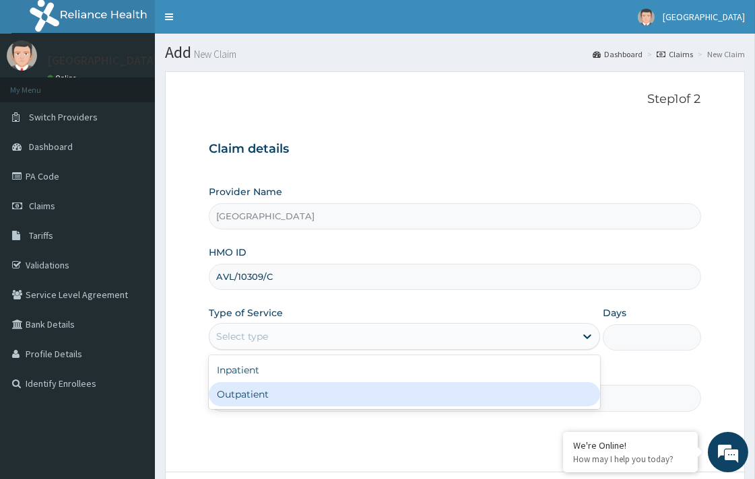
click at [300, 396] on div "Outpatient" at bounding box center [404, 394] width 391 height 24
type input "1"
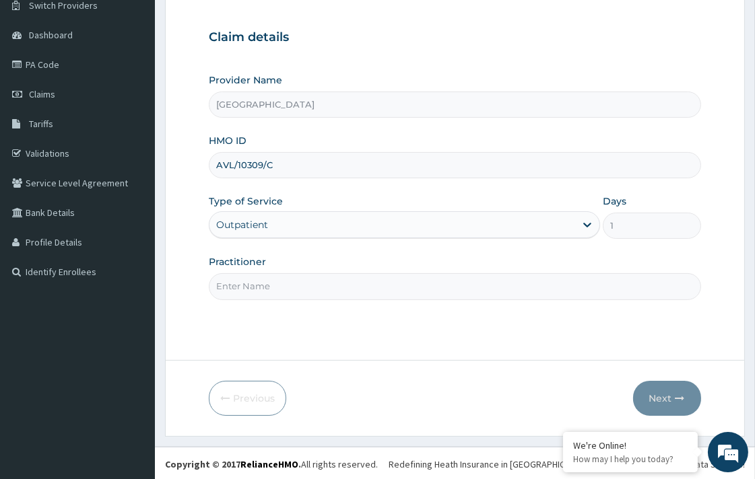
scroll to position [114, 0]
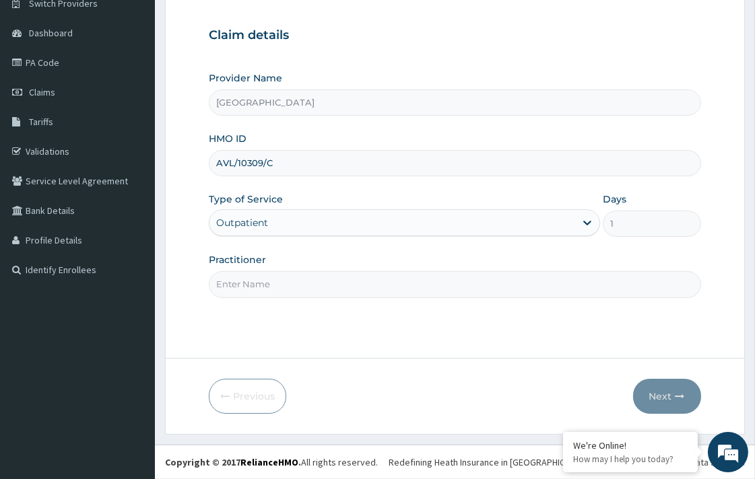
click at [272, 287] on input "Practitioner" at bounding box center [454, 284] width 491 height 26
type input "DR. KOLAWOLE"
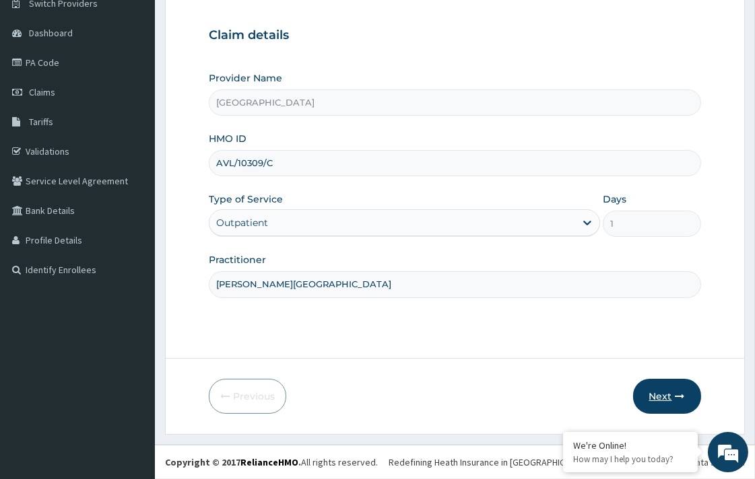
click at [678, 397] on icon "button" at bounding box center [679, 396] width 9 height 9
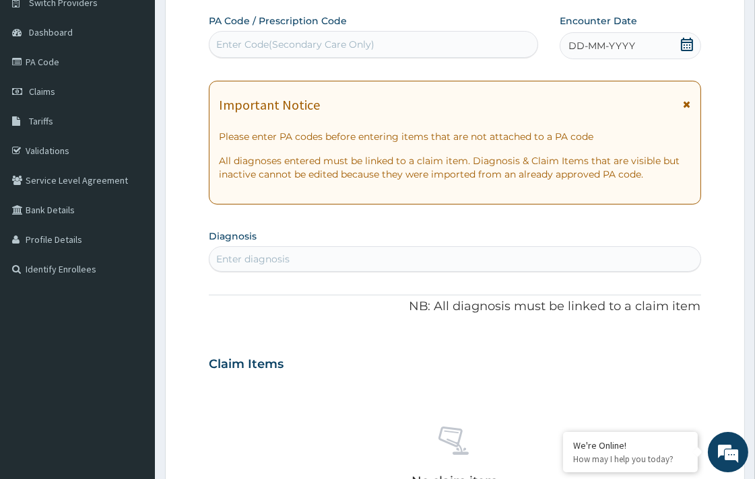
scroll to position [39, 0]
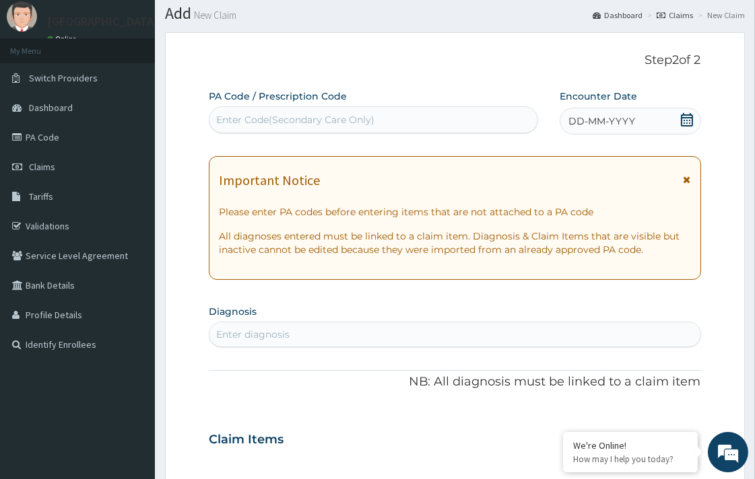
click at [691, 117] on icon at bounding box center [687, 119] width 12 height 13
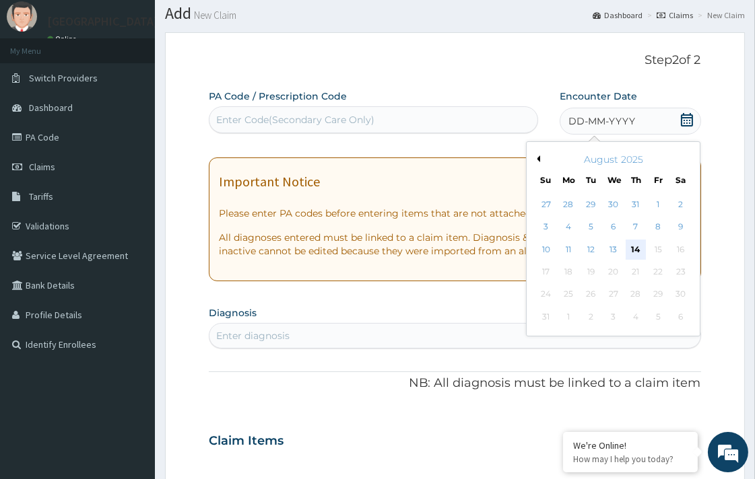
click at [629, 240] on div "14" at bounding box center [635, 250] width 20 height 20
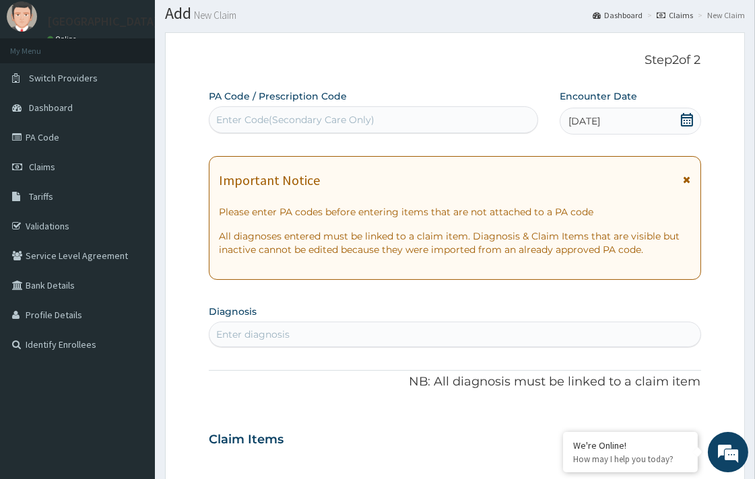
click at [252, 328] on div "Enter diagnosis" at bounding box center [252, 334] width 73 height 13
type input "SEPSIS"
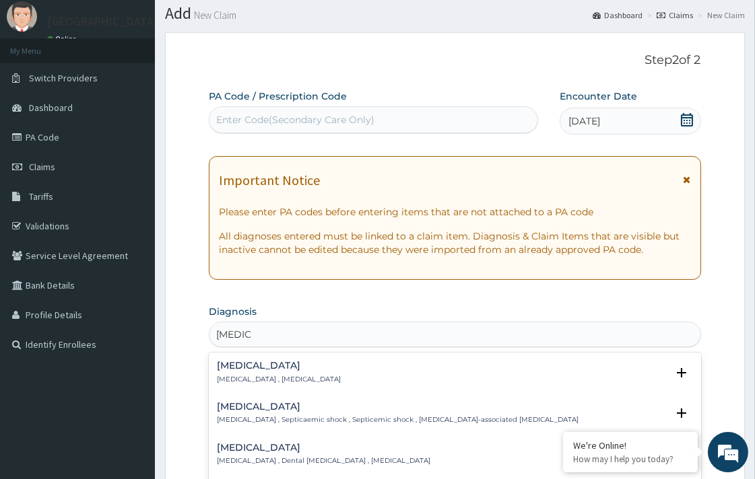
click at [248, 378] on p "Systemic infection , Sepsis" at bounding box center [279, 379] width 124 height 9
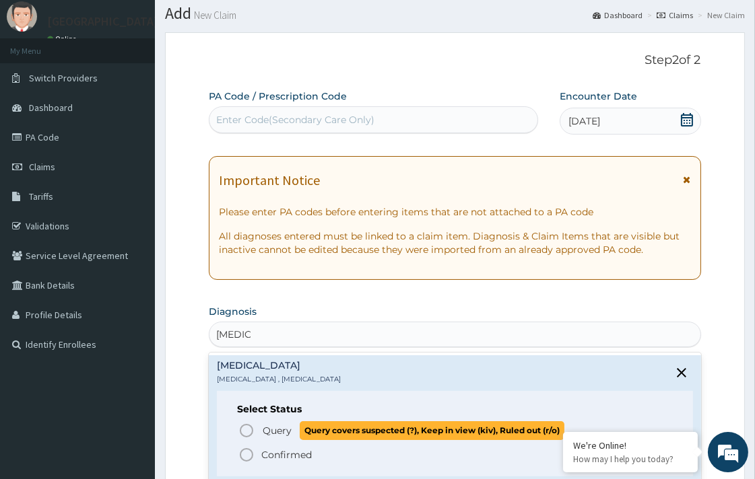
click at [242, 432] on icon "status option query" at bounding box center [246, 431] width 16 height 16
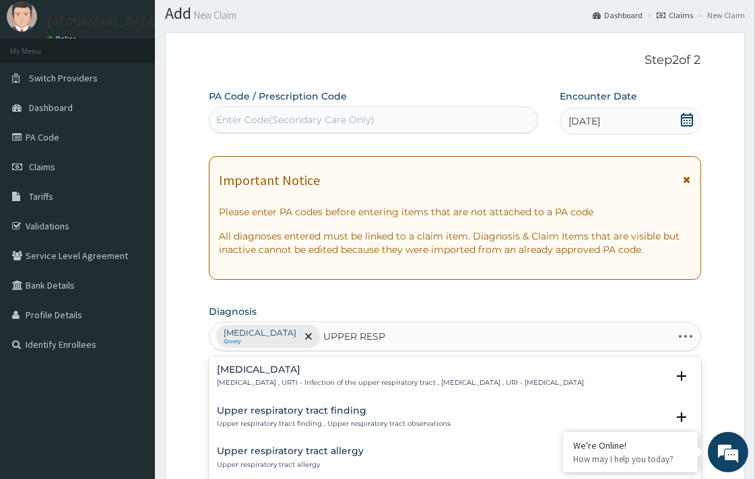
type input "UPPER RESPI"
click at [230, 381] on p "Upper respiratory infection , URTI - Infection of the upper respiratory tract ,…" at bounding box center [400, 382] width 367 height 9
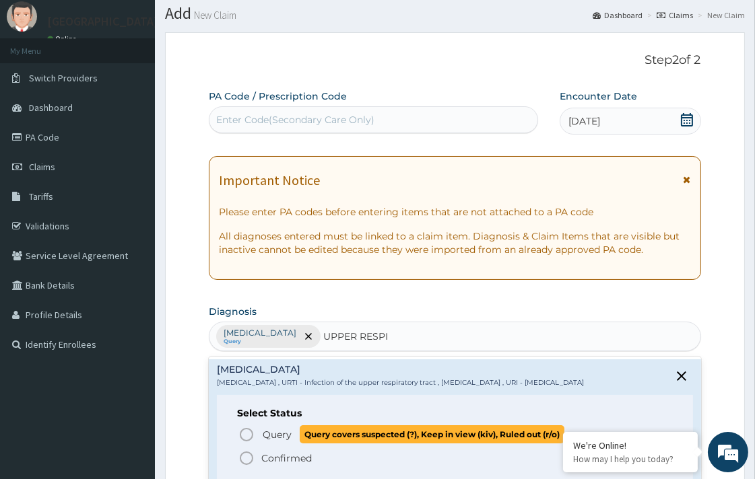
click at [246, 436] on icon "status option query" at bounding box center [246, 435] width 16 height 16
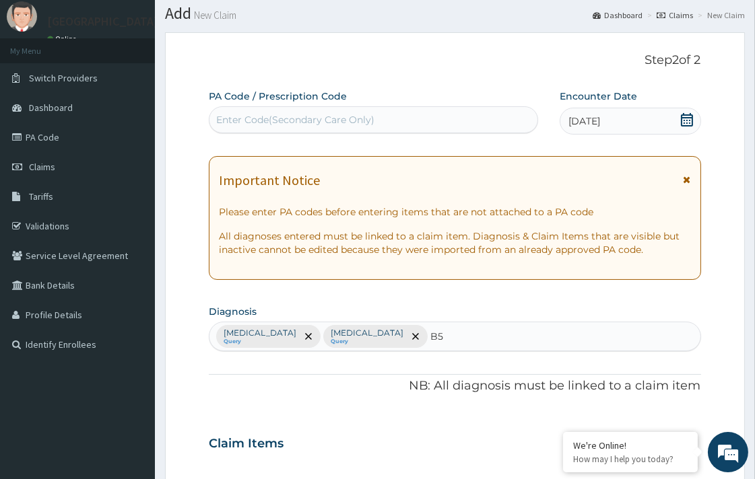
type input "B"
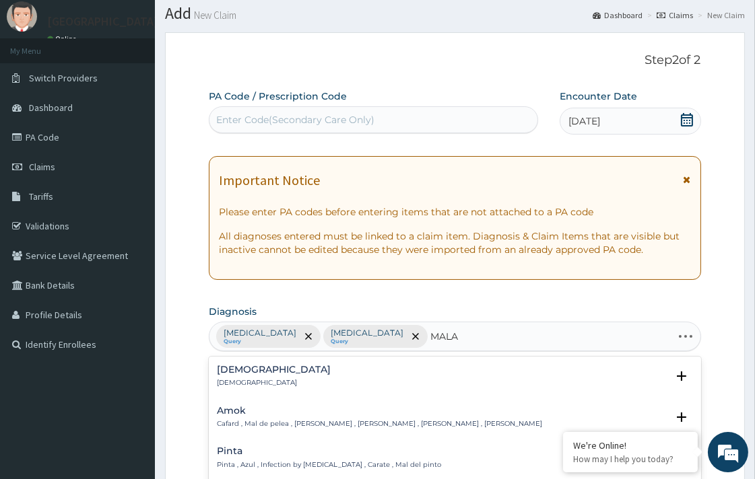
type input "MALAR"
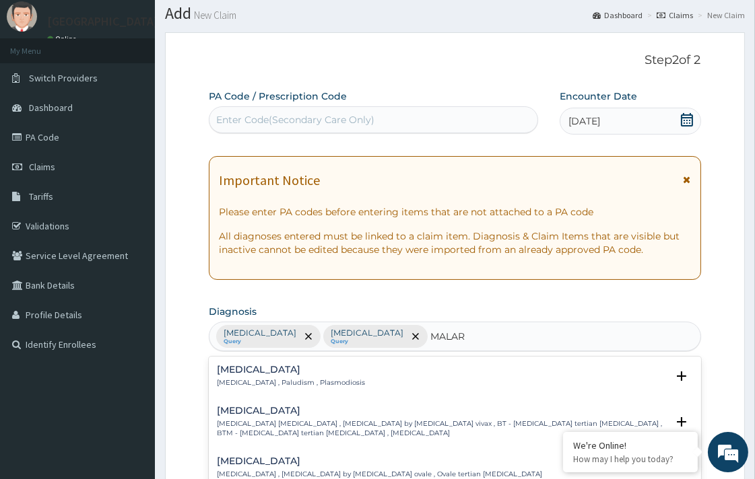
click at [244, 374] on h4 "Malaria" at bounding box center [291, 370] width 148 height 10
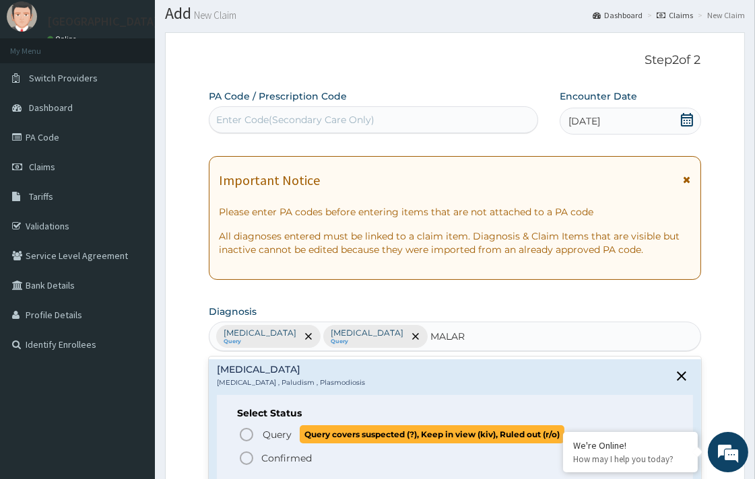
click at [248, 438] on icon "status option query" at bounding box center [246, 435] width 16 height 16
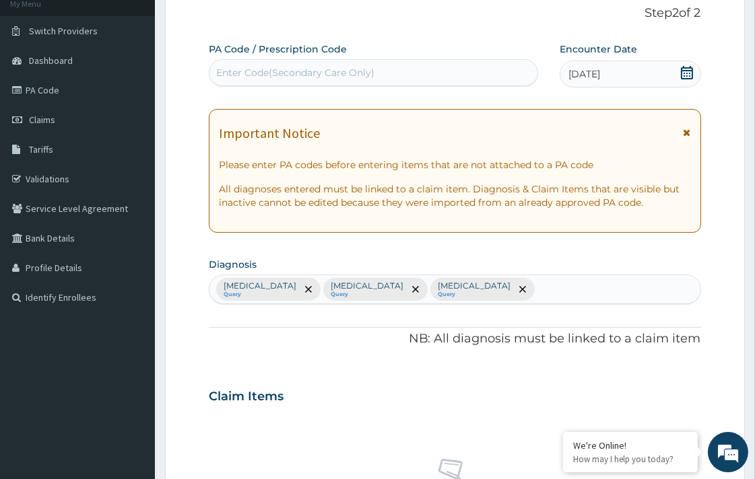
scroll to position [339, 0]
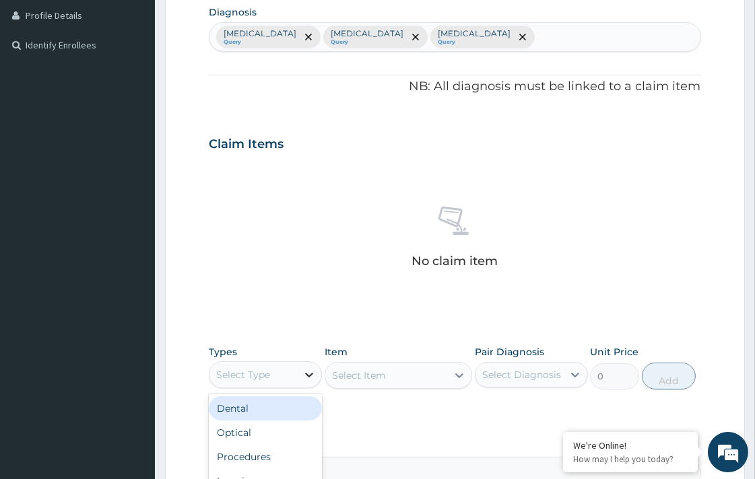
click at [299, 373] on div at bounding box center [309, 375] width 24 height 24
click at [268, 415] on div "Procedures" at bounding box center [265, 412] width 113 height 24
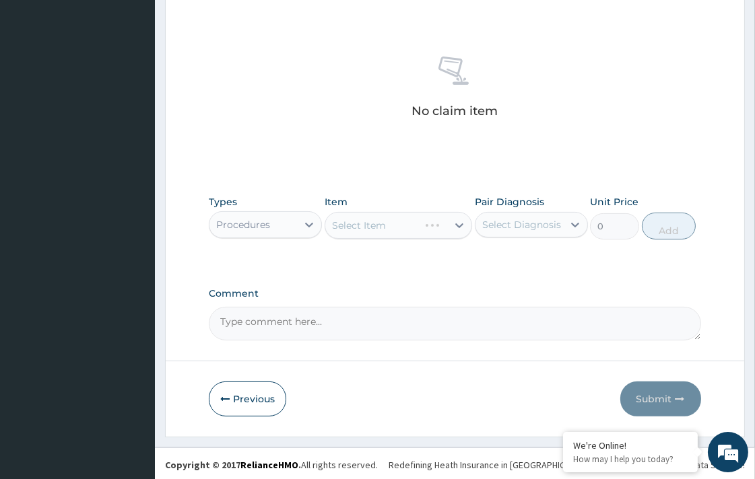
scroll to position [491, 0]
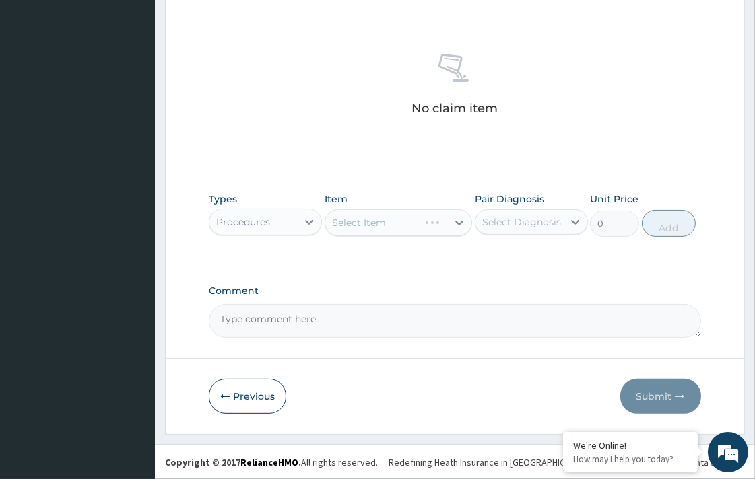
click at [427, 224] on div "Select Item" at bounding box center [397, 222] width 147 height 27
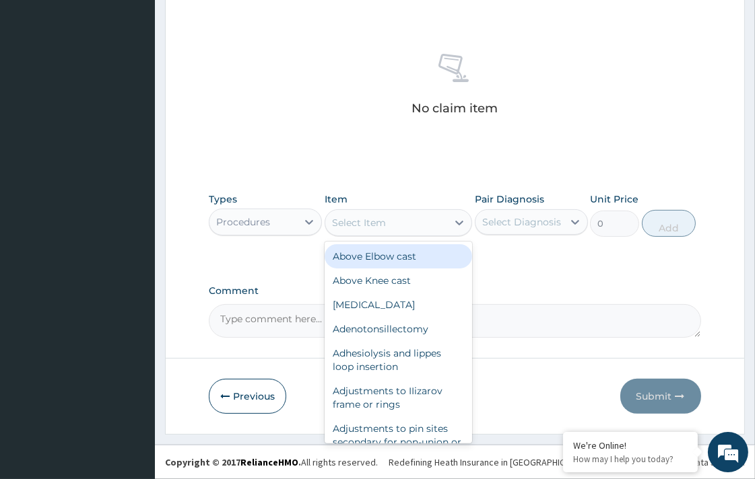
click at [423, 227] on div "Select Item" at bounding box center [386, 223] width 122 height 22
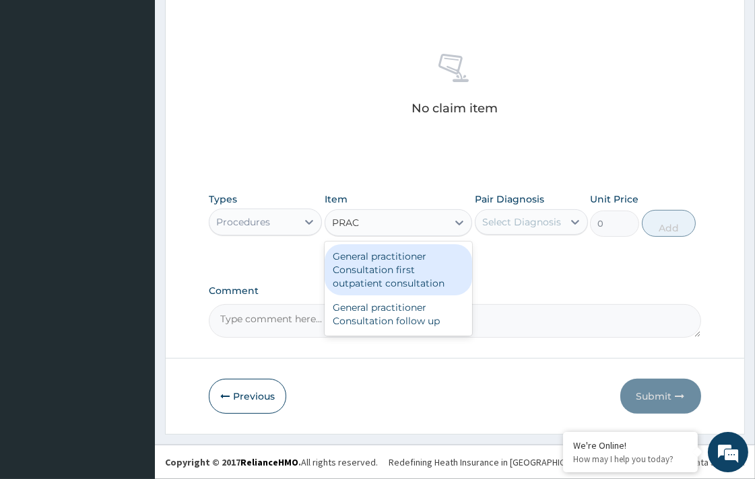
type input "PRACT"
click at [392, 267] on div "General practitioner Consultation first outpatient consultation" at bounding box center [397, 269] width 147 height 51
type input "3547.5"
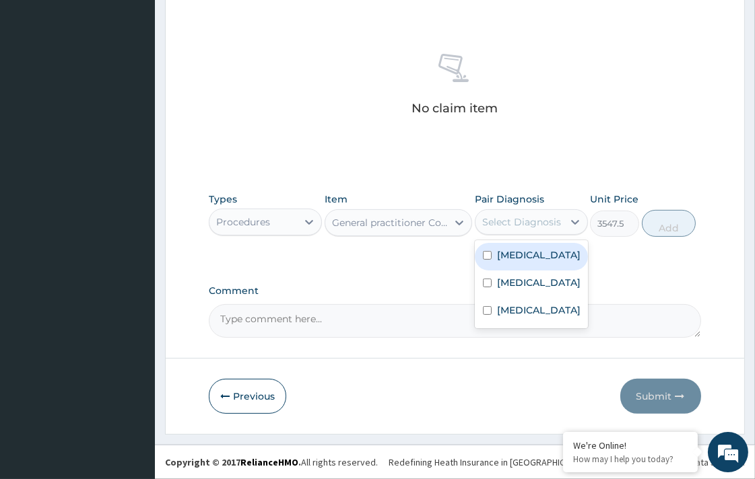
click at [497, 225] on div "Select Diagnosis" at bounding box center [521, 221] width 79 height 13
click at [494, 249] on div "Sepsis" at bounding box center [531, 257] width 113 height 28
checkbox input "true"
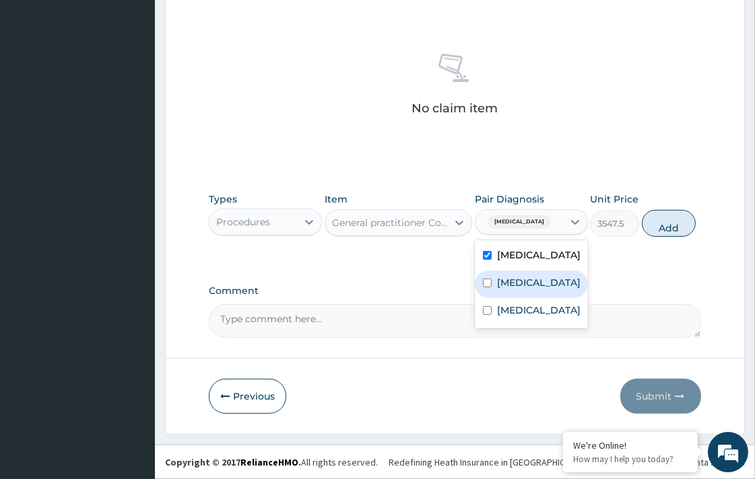
click at [483, 298] on div "Upper respiratory infection" at bounding box center [531, 285] width 113 height 28
checkbox input "true"
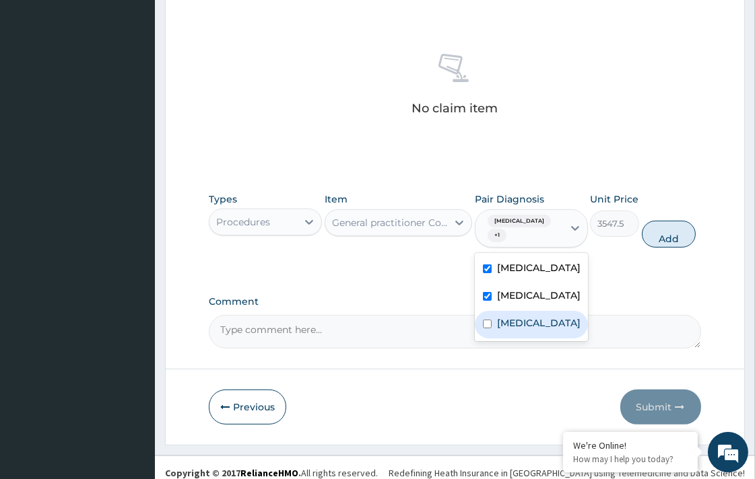
click at [489, 339] on div "Malaria" at bounding box center [531, 325] width 113 height 28
checkbox input "true"
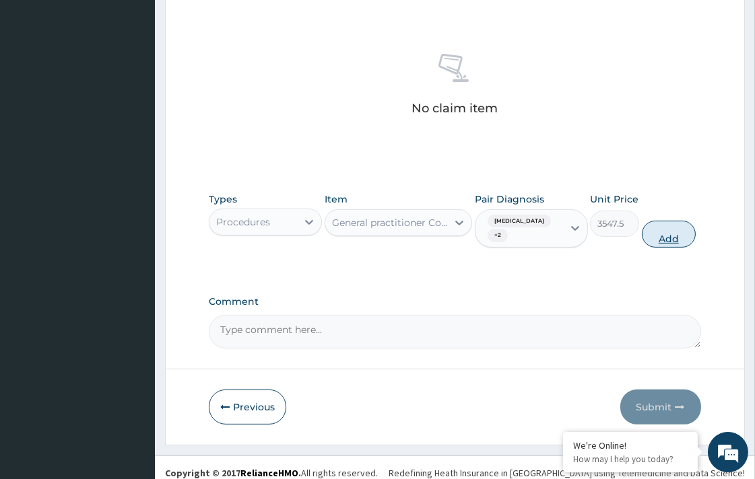
click at [669, 225] on button "Add" at bounding box center [668, 234] width 54 height 27
type input "0"
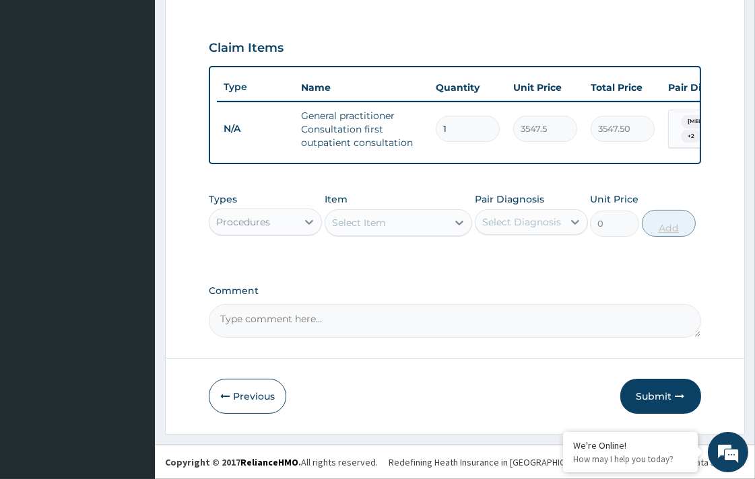
scroll to position [444, 0]
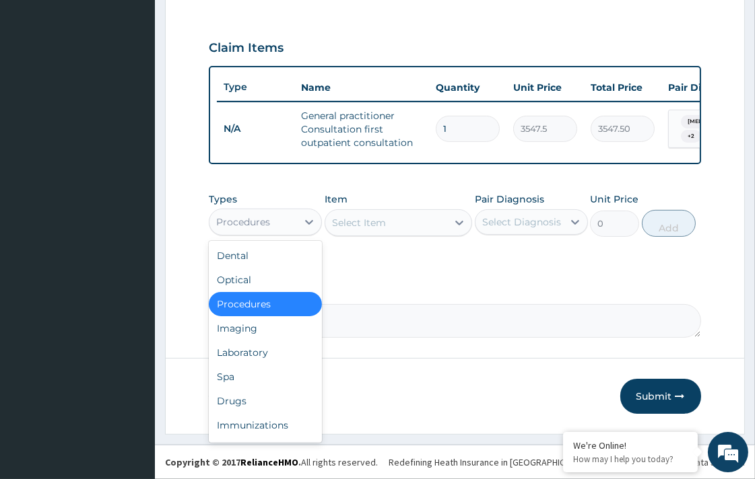
click at [279, 226] on div "Procedures" at bounding box center [253, 222] width 88 height 22
click at [250, 350] on div "Laboratory" at bounding box center [265, 353] width 113 height 24
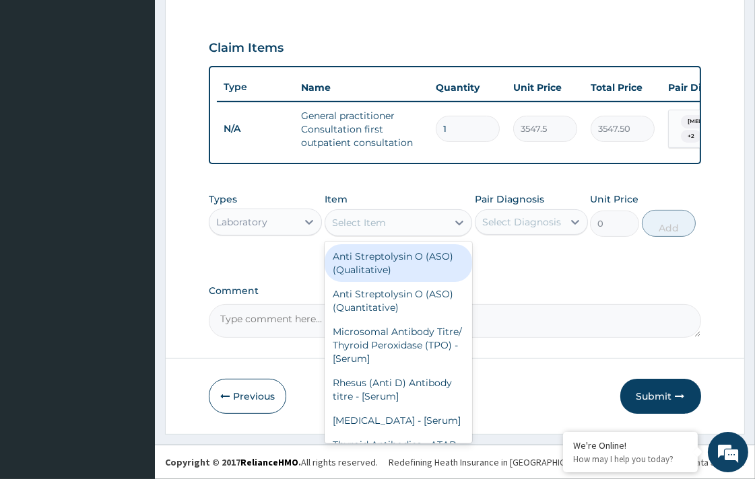
click at [405, 227] on div "Select Item" at bounding box center [386, 223] width 122 height 22
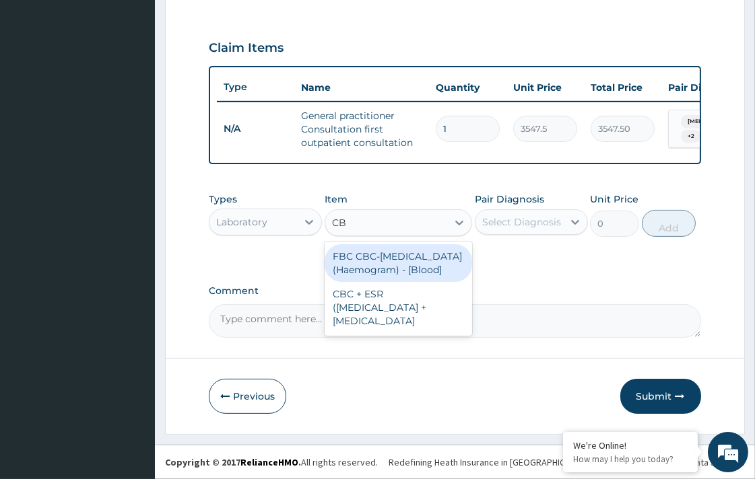
type input "CBC"
click at [399, 264] on div "FBC CBC-Complete Blood Count (Haemogram) - [Blood]" at bounding box center [397, 263] width 147 height 38
type input "4300"
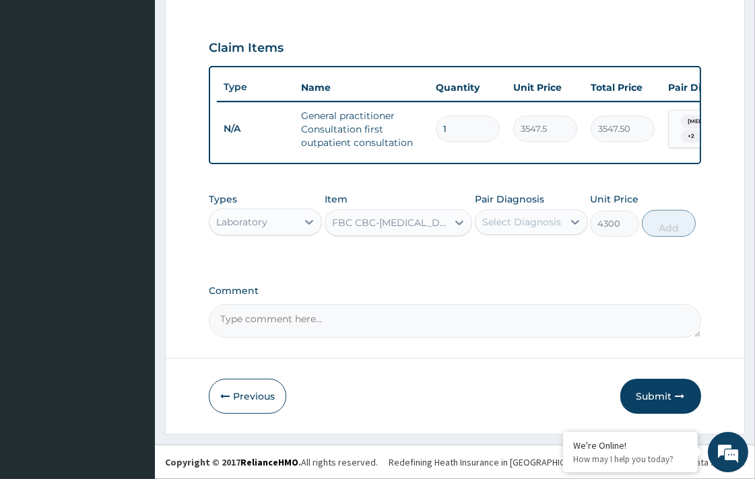
click at [537, 225] on div "Select Diagnosis" at bounding box center [521, 221] width 79 height 13
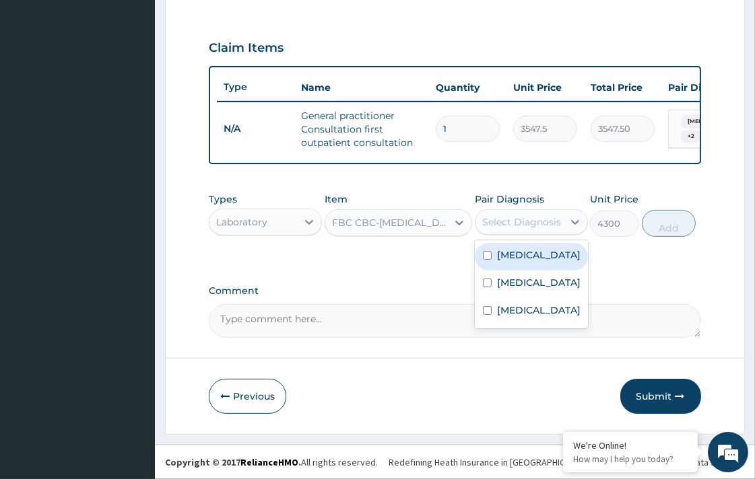
click at [488, 258] on input "checkbox" at bounding box center [487, 255] width 9 height 9
checkbox input "true"
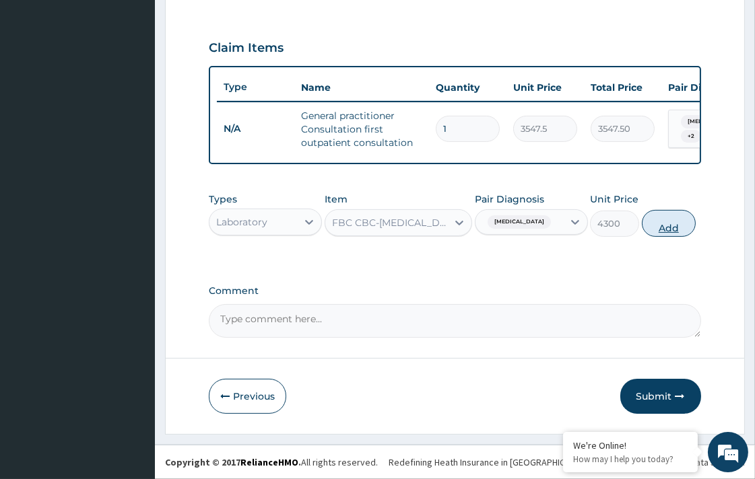
click at [656, 221] on button "Add" at bounding box center [668, 223] width 54 height 27
type input "0"
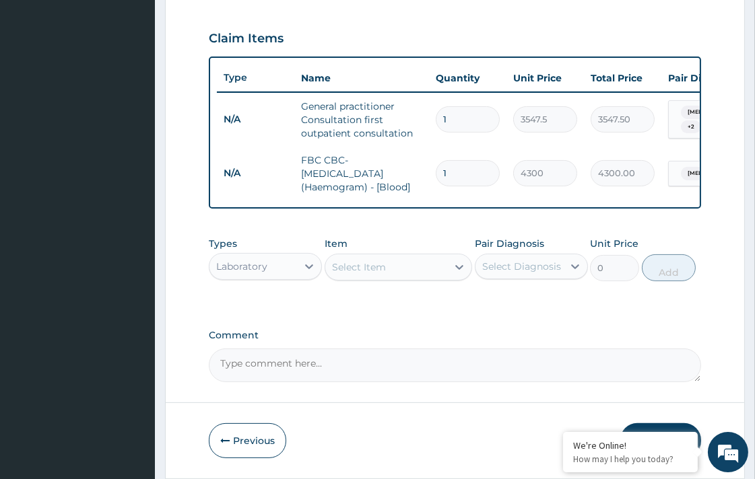
click at [385, 274] on div "Select Item" at bounding box center [359, 266] width 54 height 13
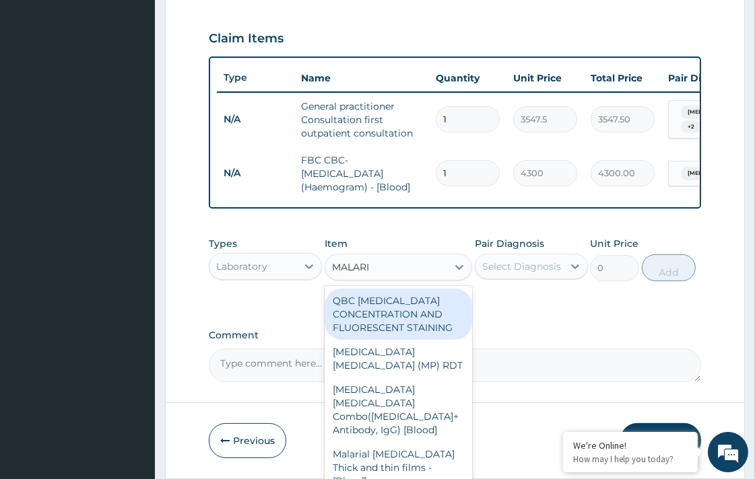
type input "MALARIA"
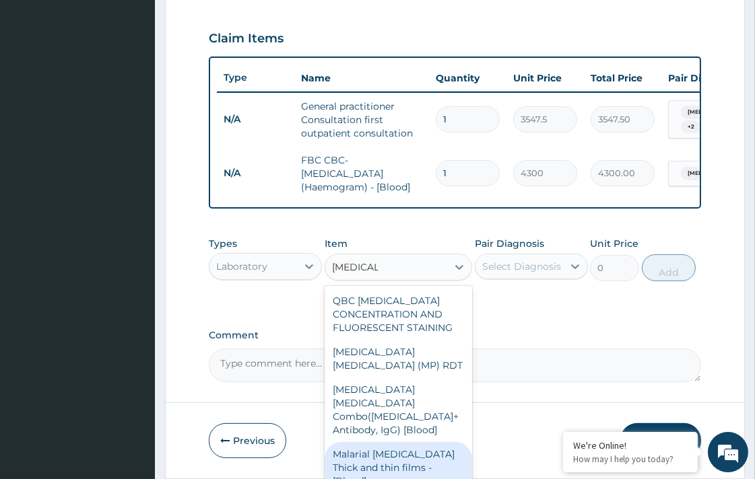
click at [405, 447] on div "Malarial Parasite Thick and thin films - [Blood]" at bounding box center [397, 467] width 147 height 51
type input "1612.5"
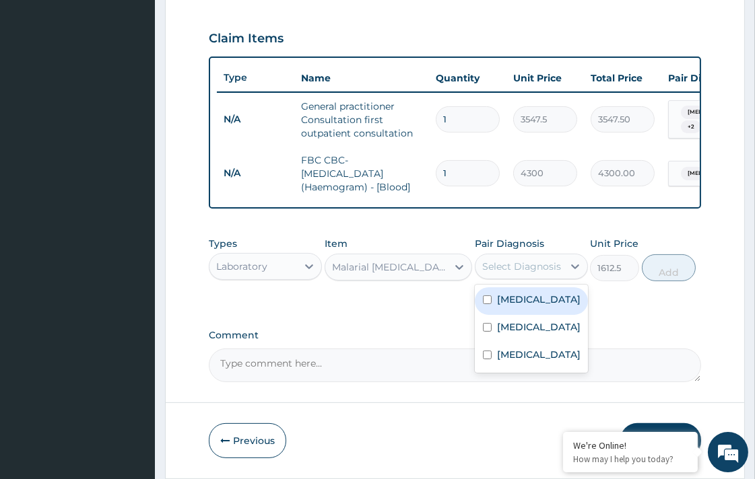
click at [532, 273] on div "Select Diagnosis" at bounding box center [521, 266] width 79 height 13
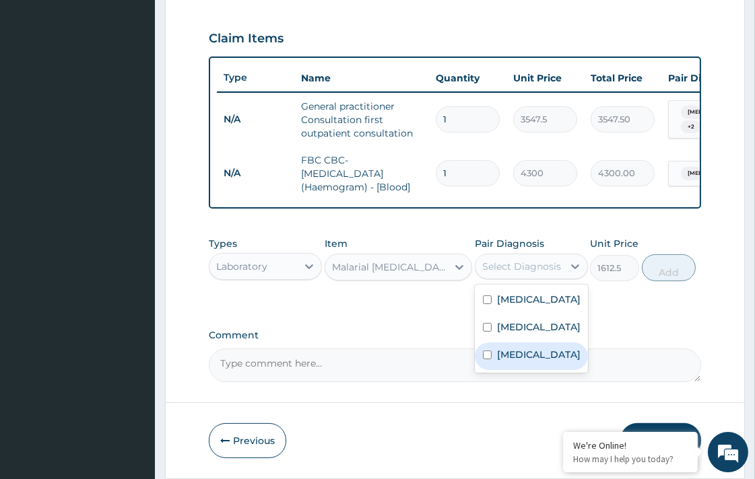
click at [489, 359] on input "checkbox" at bounding box center [487, 355] width 9 height 9
checkbox input "true"
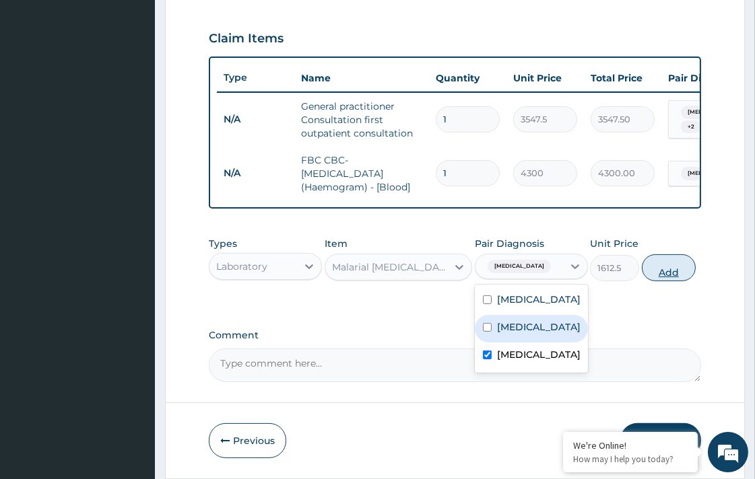
click at [656, 281] on button "Add" at bounding box center [668, 267] width 54 height 27
type input "0"
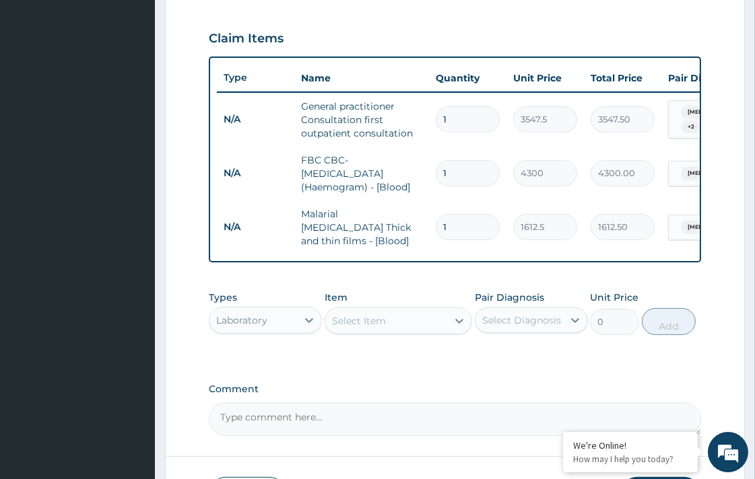
click at [287, 331] on div "Laboratory" at bounding box center [253, 321] width 88 height 22
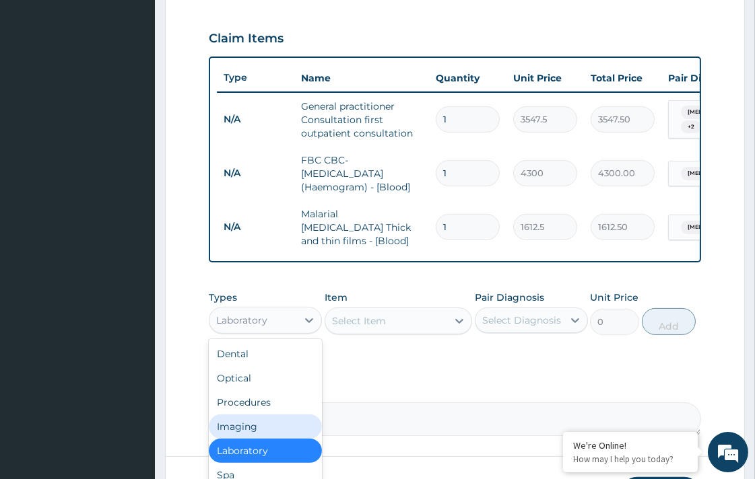
scroll to position [45, 0]
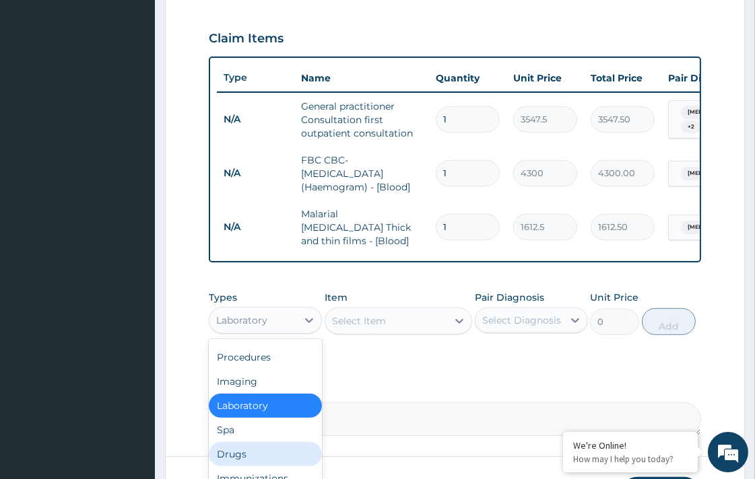
click at [249, 452] on div "Drugs" at bounding box center [265, 454] width 113 height 24
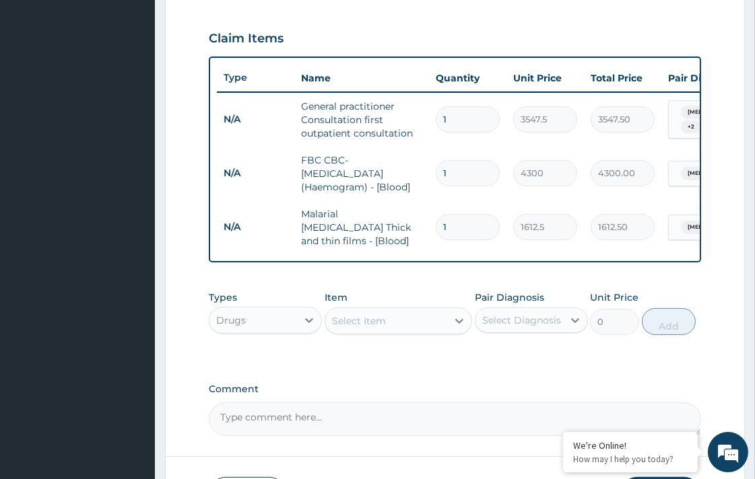
click at [378, 322] on div "Select Item" at bounding box center [359, 320] width 54 height 13
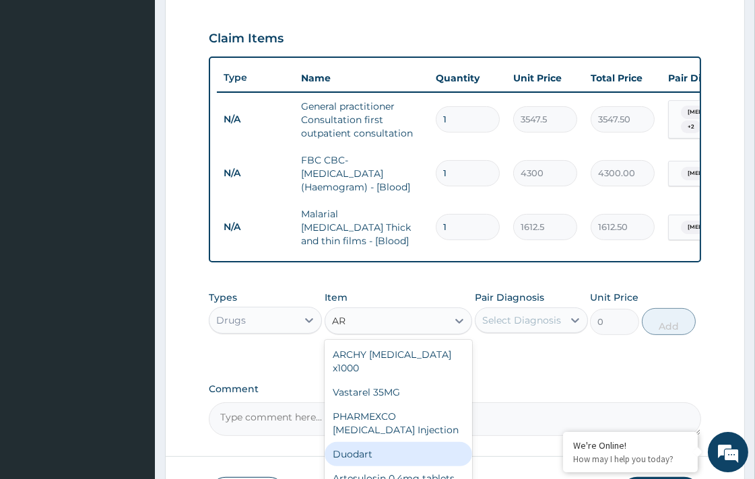
type input "A"
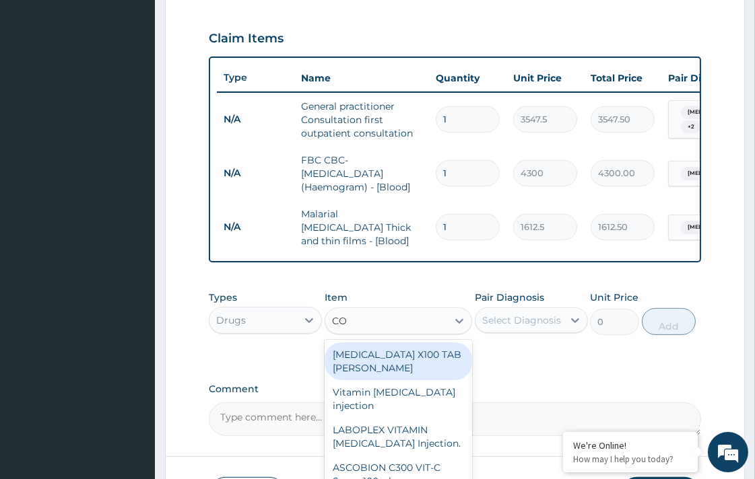
type input "COA"
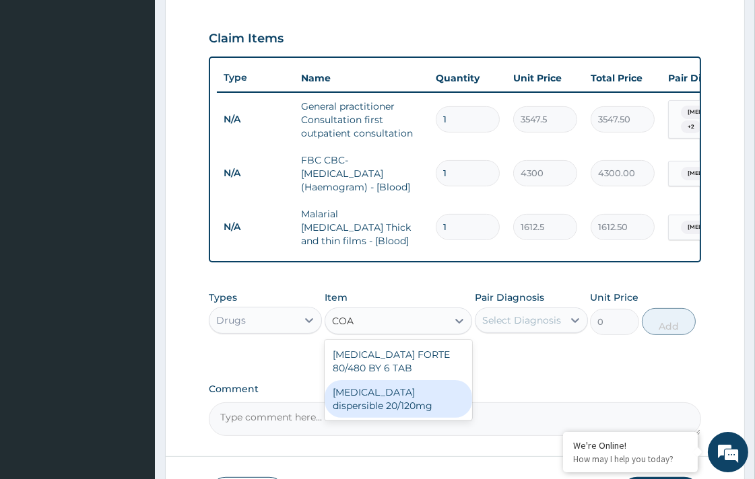
click at [376, 388] on div "Coartem dispersible 20/120mg" at bounding box center [397, 399] width 147 height 38
type input "112.3375"
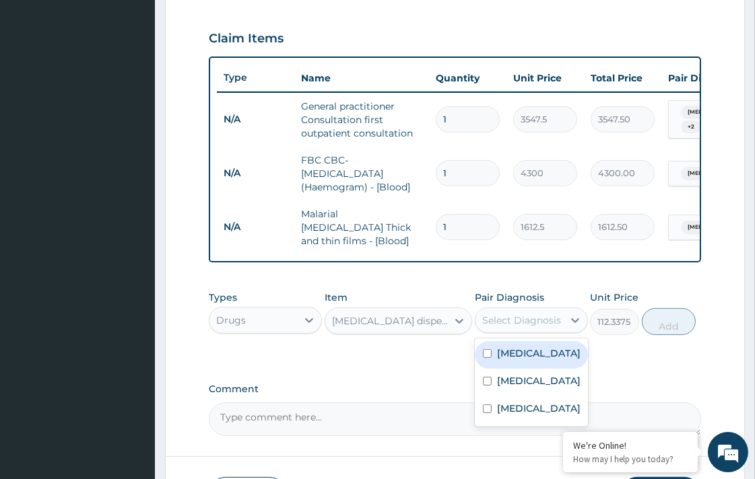
click at [526, 324] on div "Select Diagnosis" at bounding box center [521, 320] width 79 height 13
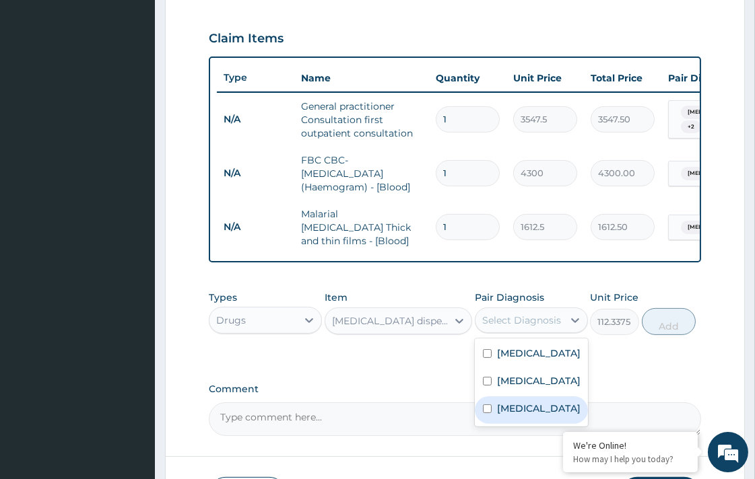
click at [492, 424] on div "Malaria" at bounding box center [531, 410] width 113 height 28
checkbox input "true"
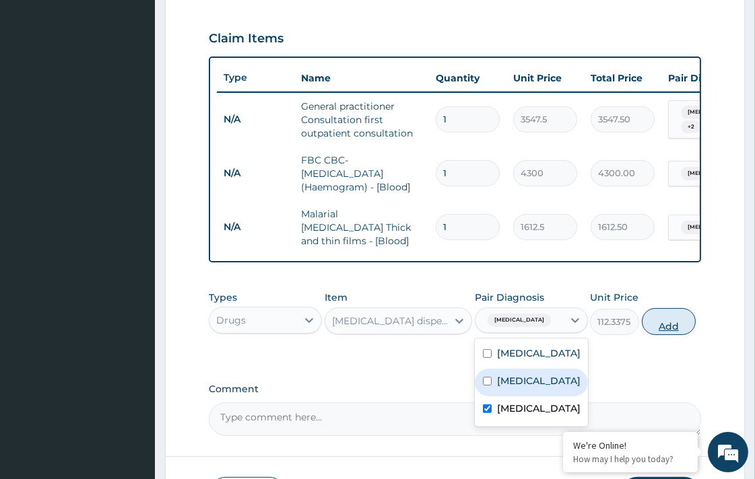
click at [665, 327] on button "Add" at bounding box center [668, 321] width 54 height 27
type input "0"
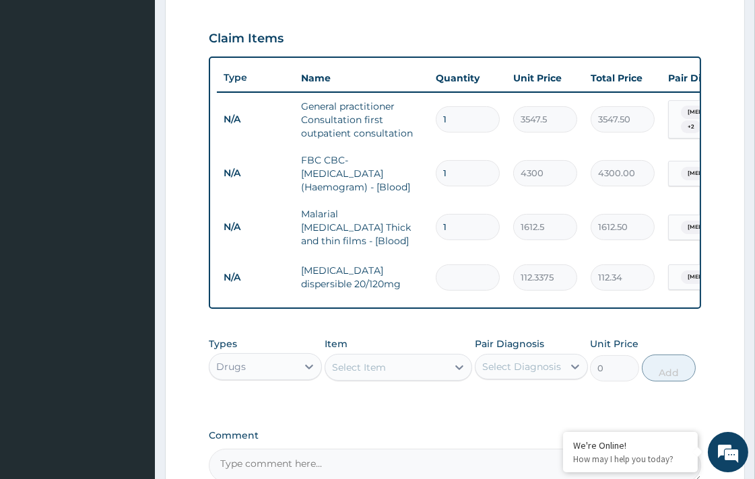
type input "0.00"
type input "56"
type input "6290.90"
type input "5"
type input "561.69"
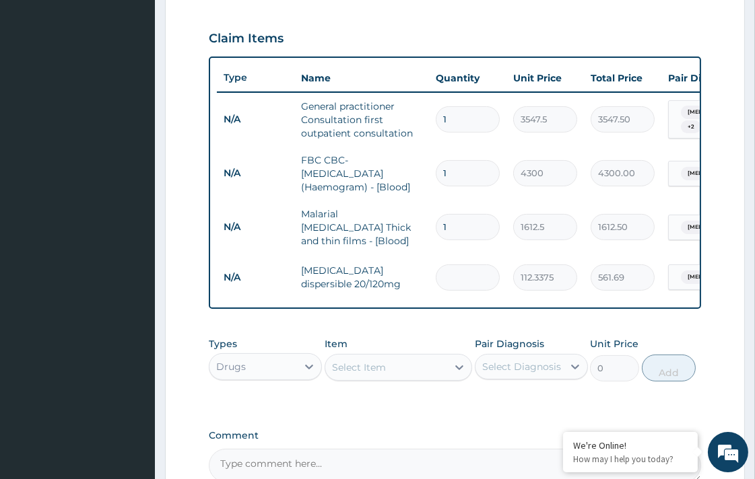
type input "0.00"
type input "6"
type input "674.03"
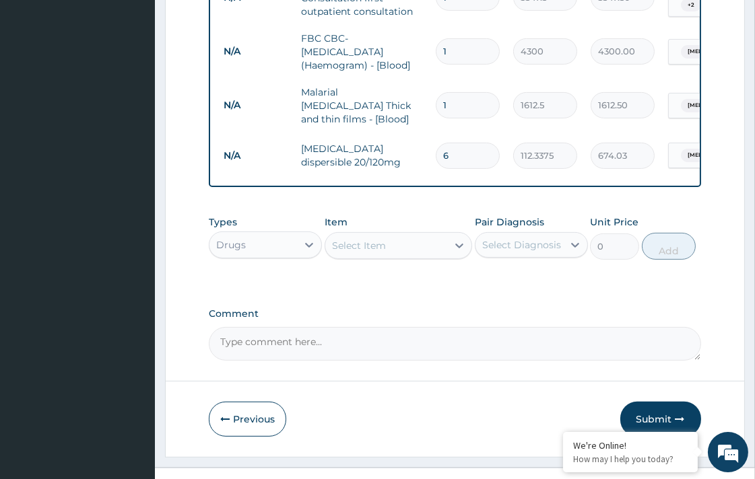
scroll to position [591, 0]
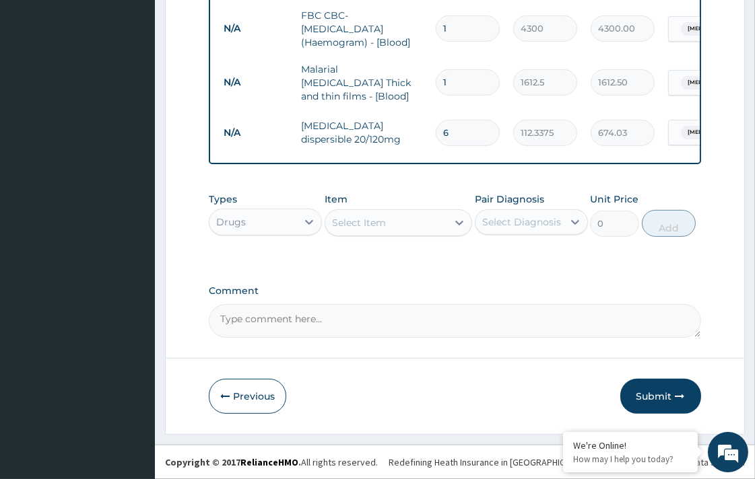
type input "6"
click at [398, 226] on div "Select Item" at bounding box center [386, 223] width 122 height 22
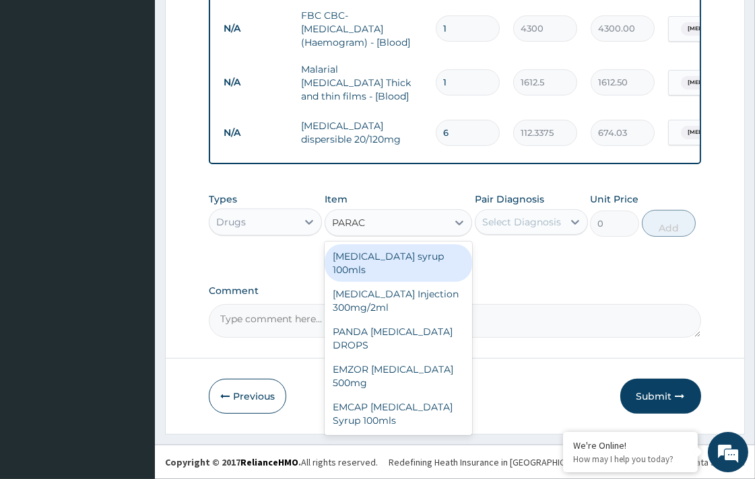
type input "PARACE"
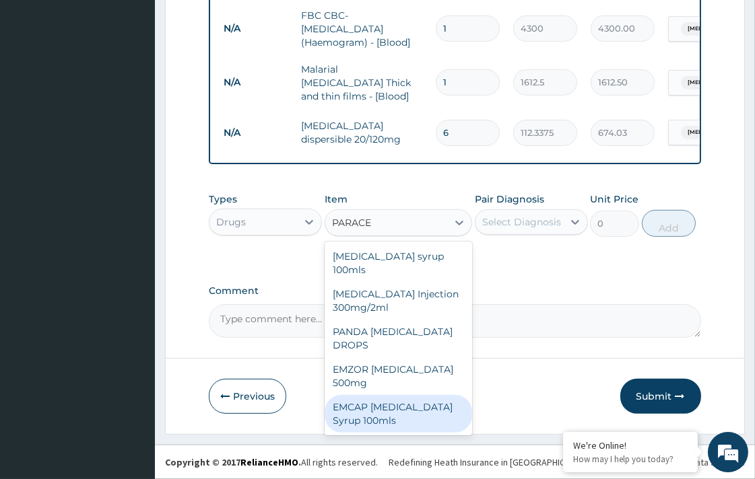
click at [391, 401] on div "EMCAP PARACETAMOL Syrup 100mls" at bounding box center [397, 414] width 147 height 38
type input "591.25"
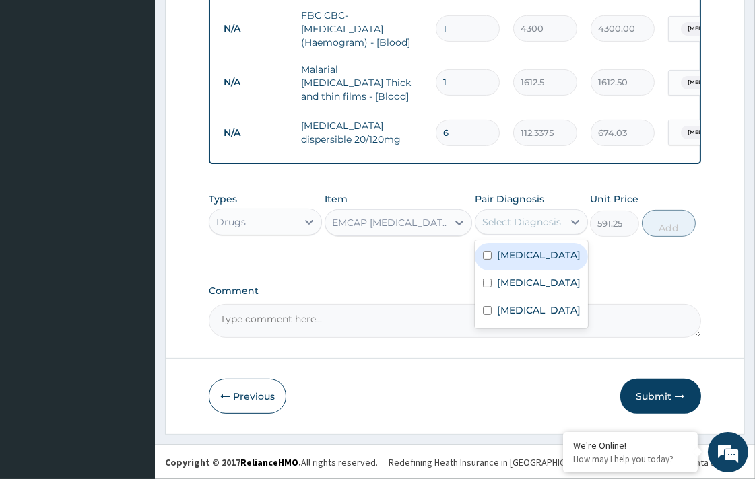
click at [527, 221] on div "Select Diagnosis" at bounding box center [521, 221] width 79 height 13
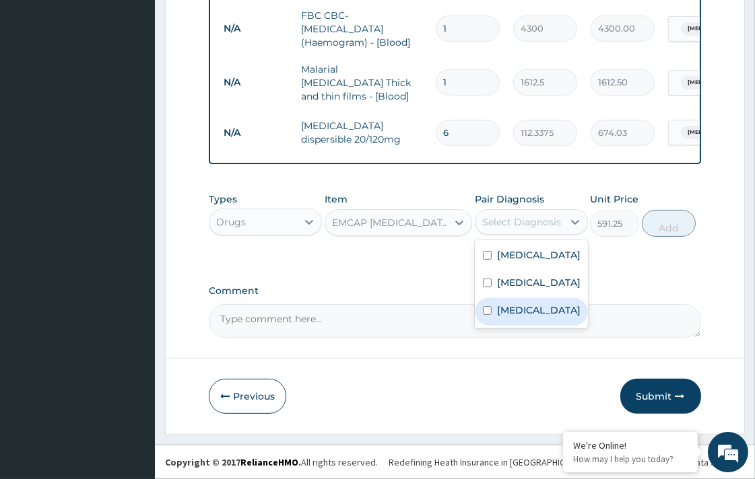
click at [485, 315] on input "checkbox" at bounding box center [487, 310] width 9 height 9
checkbox input "true"
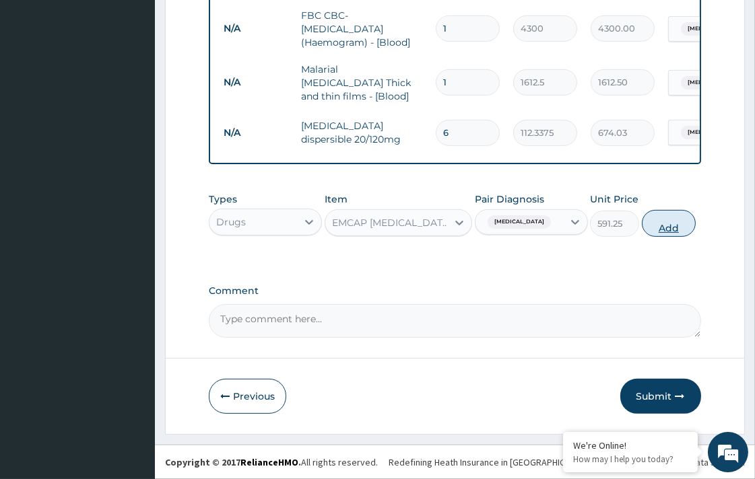
click at [658, 222] on button "Add" at bounding box center [668, 223] width 54 height 27
type input "0"
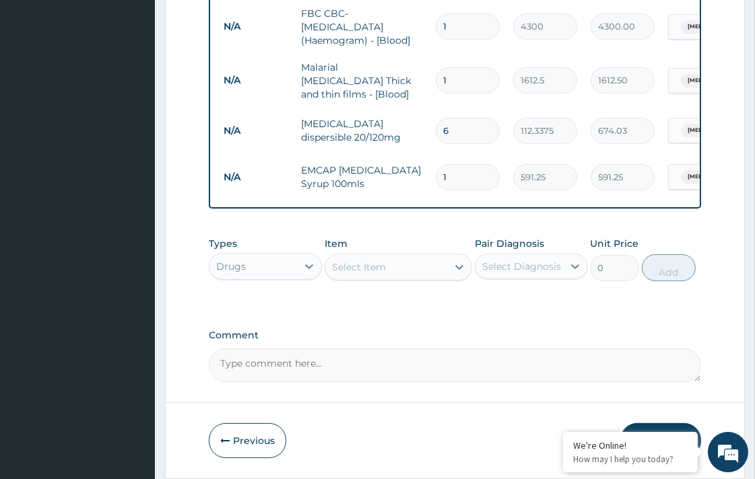
click at [372, 266] on div "Select Item" at bounding box center [359, 266] width 54 height 13
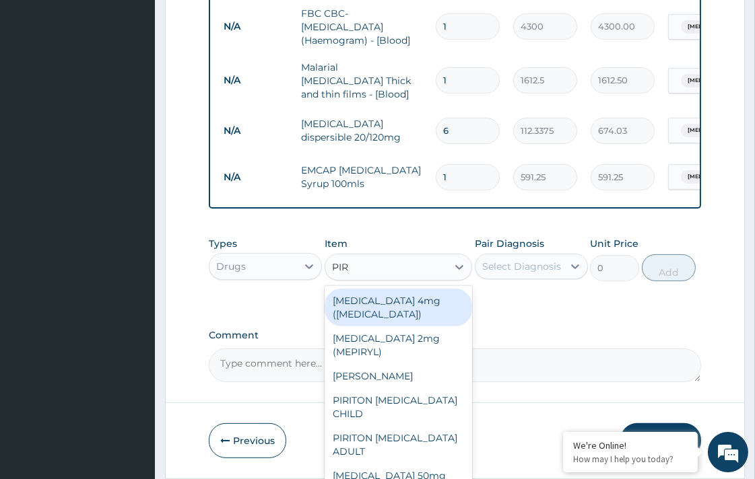
type input "PIRI"
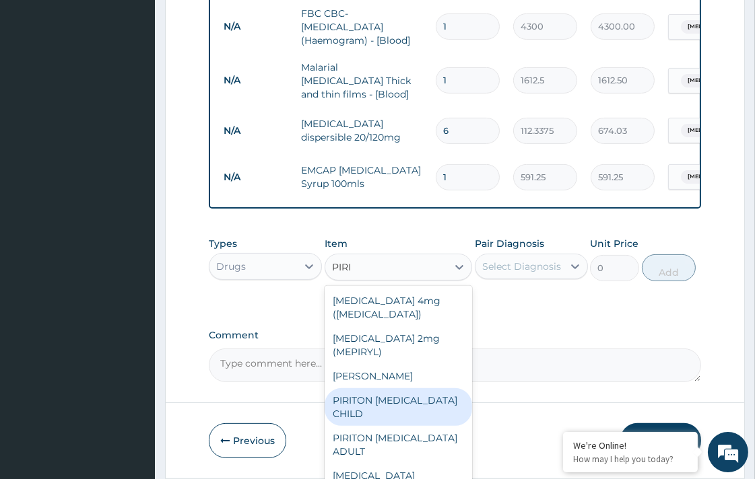
scroll to position [2, 0]
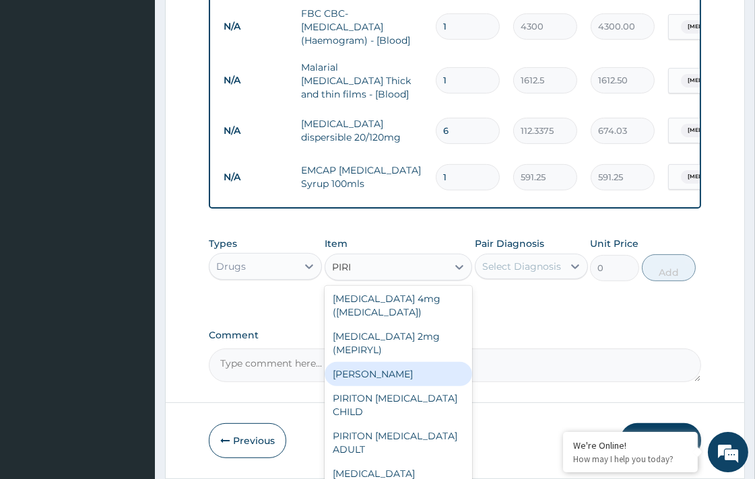
click at [405, 382] on div "PIRITON TAB EVANS" at bounding box center [397, 374] width 147 height 24
type input "23.65"
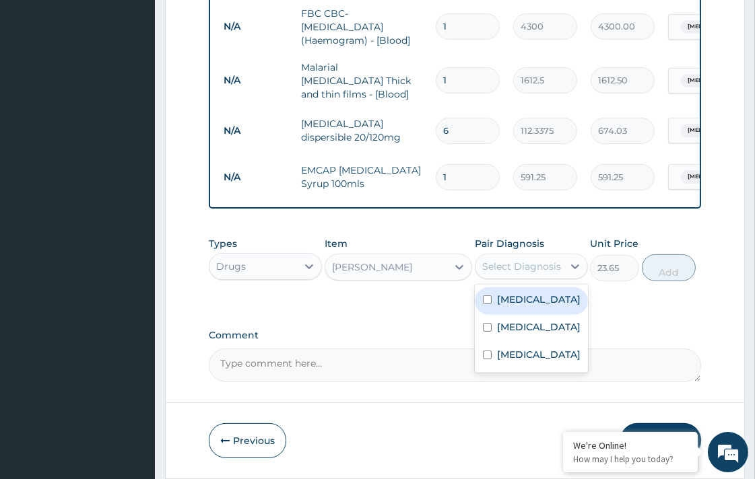
click at [542, 263] on div "Select Diagnosis" at bounding box center [521, 266] width 79 height 13
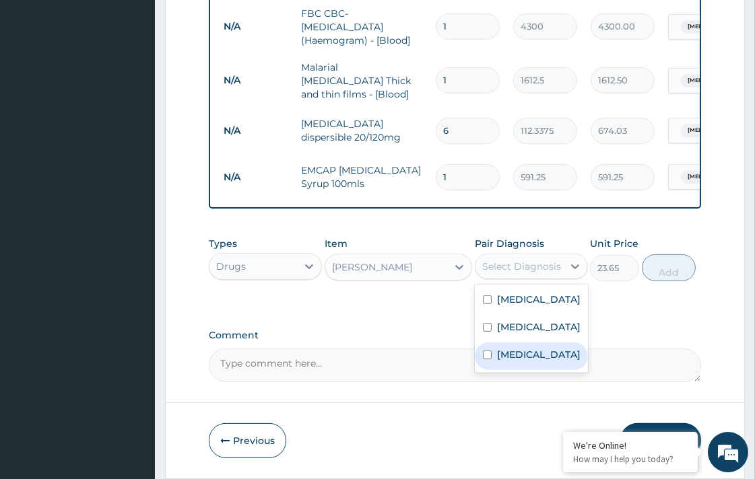
click at [486, 359] on input "checkbox" at bounding box center [487, 355] width 9 height 9
checkbox input "true"
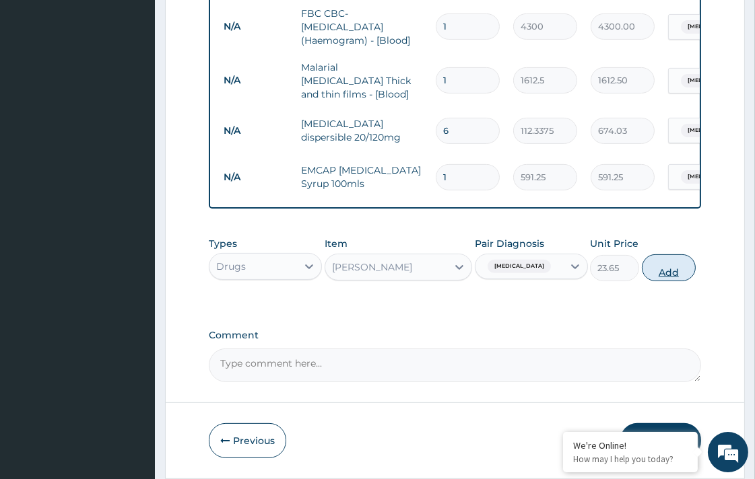
click at [663, 275] on button "Add" at bounding box center [668, 267] width 54 height 27
type input "0"
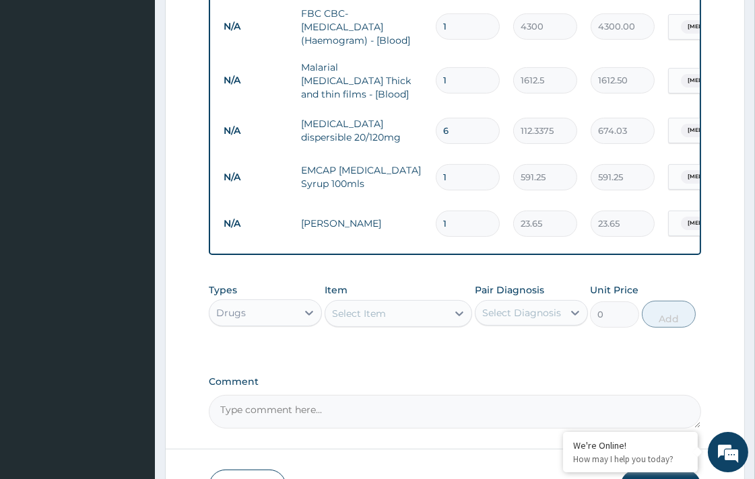
type input "10"
type input "236.50"
type input "10"
click at [354, 320] on div "Select Item" at bounding box center [359, 313] width 54 height 13
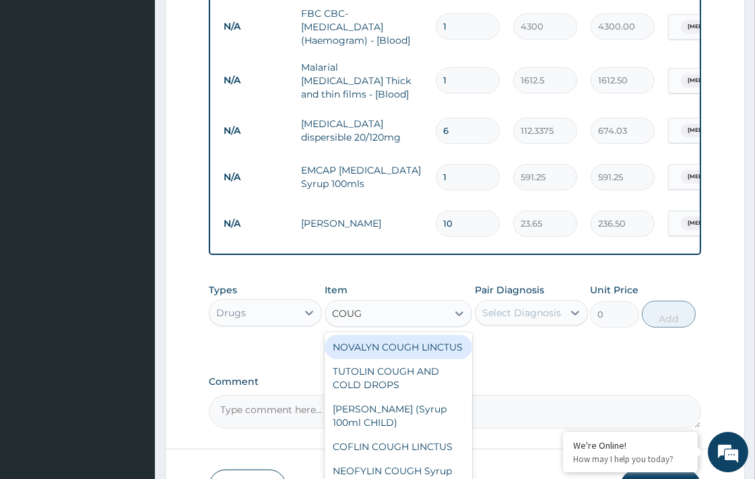
type input "COUGH"
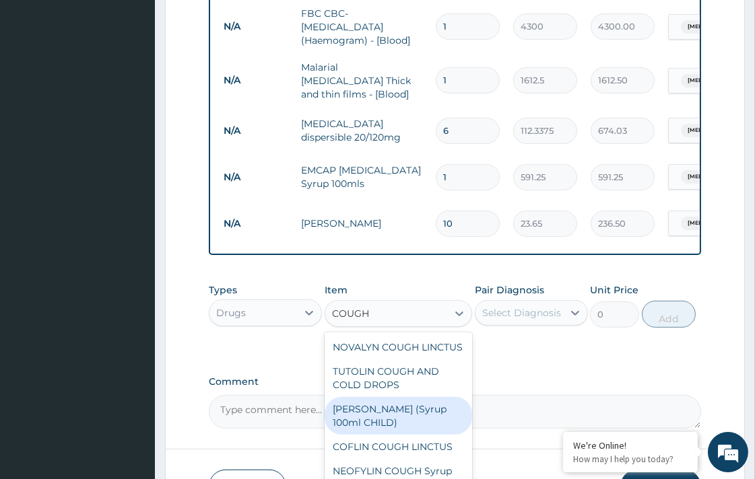
click at [392, 419] on div "EMZOLYN COUGH (Syrup 100ml CHILD)" at bounding box center [397, 416] width 147 height 38
type input "1478.125"
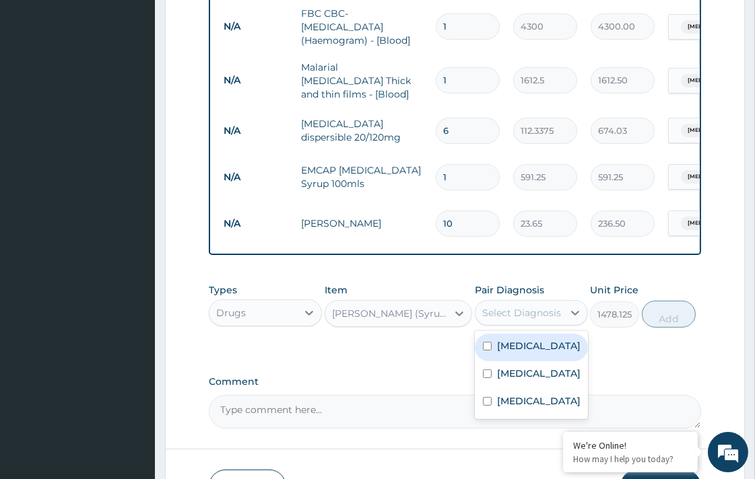
click at [543, 317] on div "Select Diagnosis" at bounding box center [521, 312] width 79 height 13
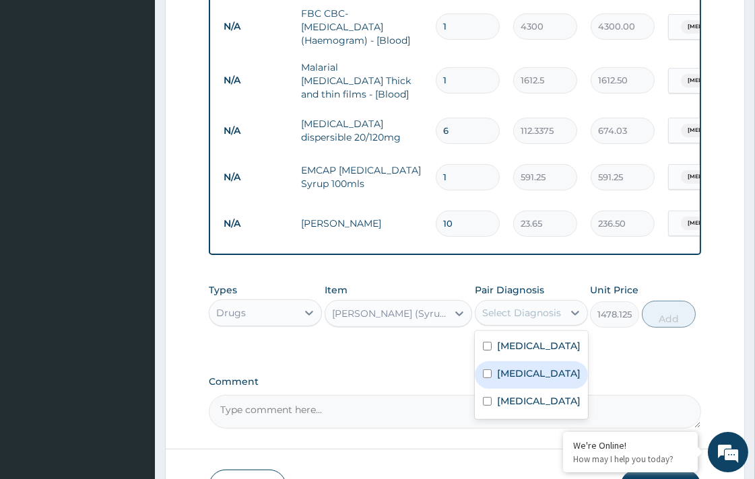
click at [487, 378] on input "checkbox" at bounding box center [487, 374] width 9 height 9
checkbox input "true"
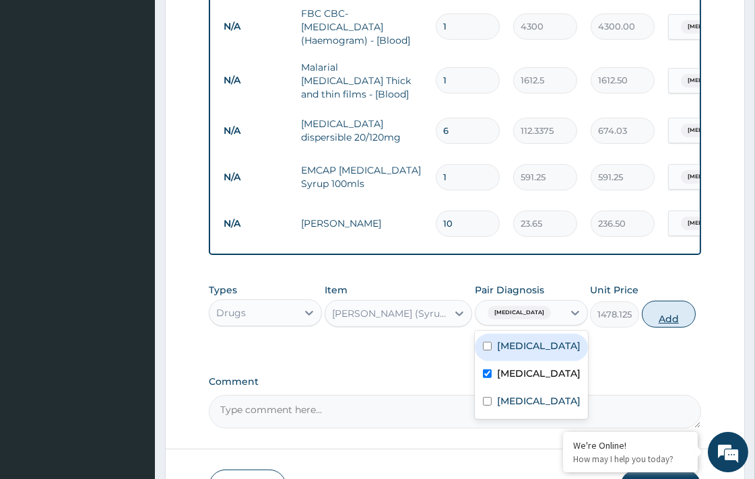
click at [666, 319] on button "Add" at bounding box center [668, 314] width 54 height 27
type input "0"
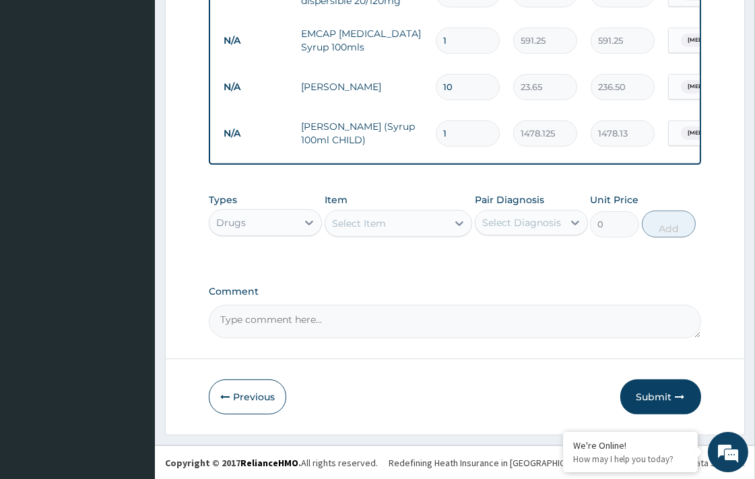
scroll to position [732, 0]
click at [662, 394] on button "Submit" at bounding box center [660, 396] width 81 height 35
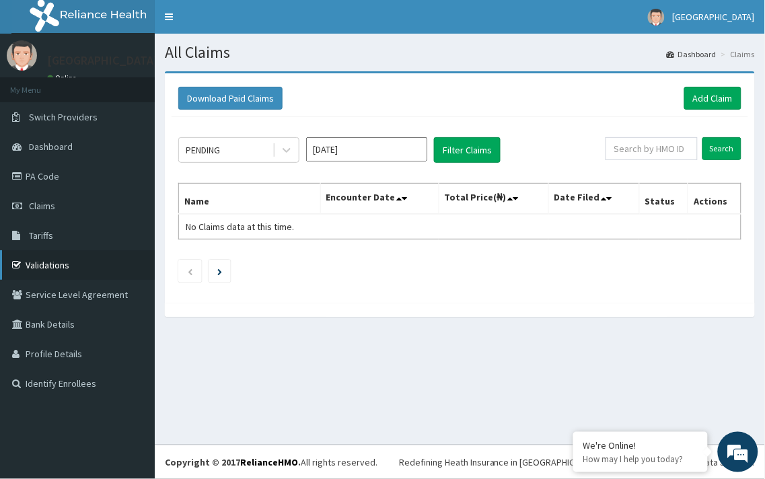
click at [55, 266] on link "Validations" at bounding box center [77, 265] width 155 height 30
